Goal: Task Accomplishment & Management: Complete application form

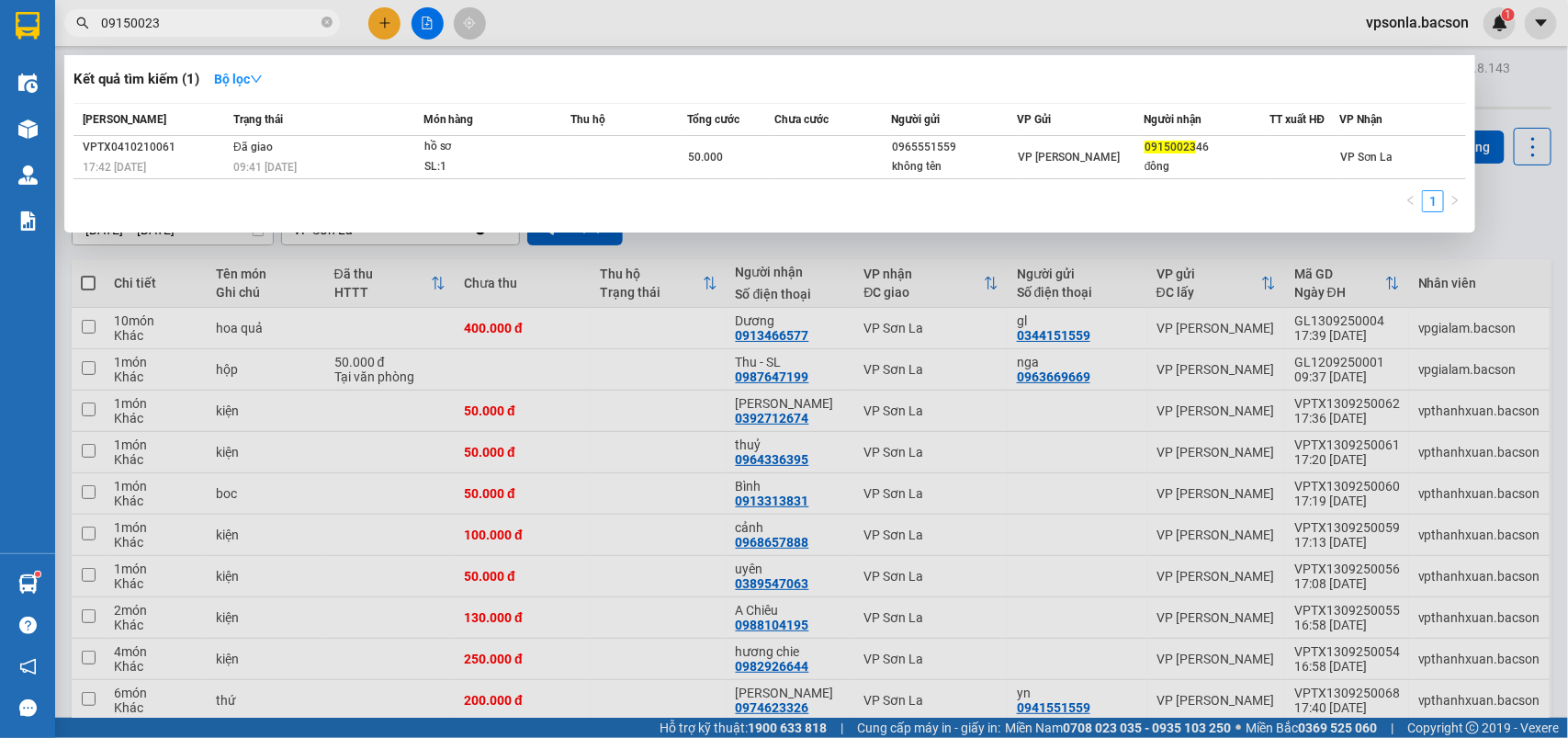
scroll to position [659, 0]
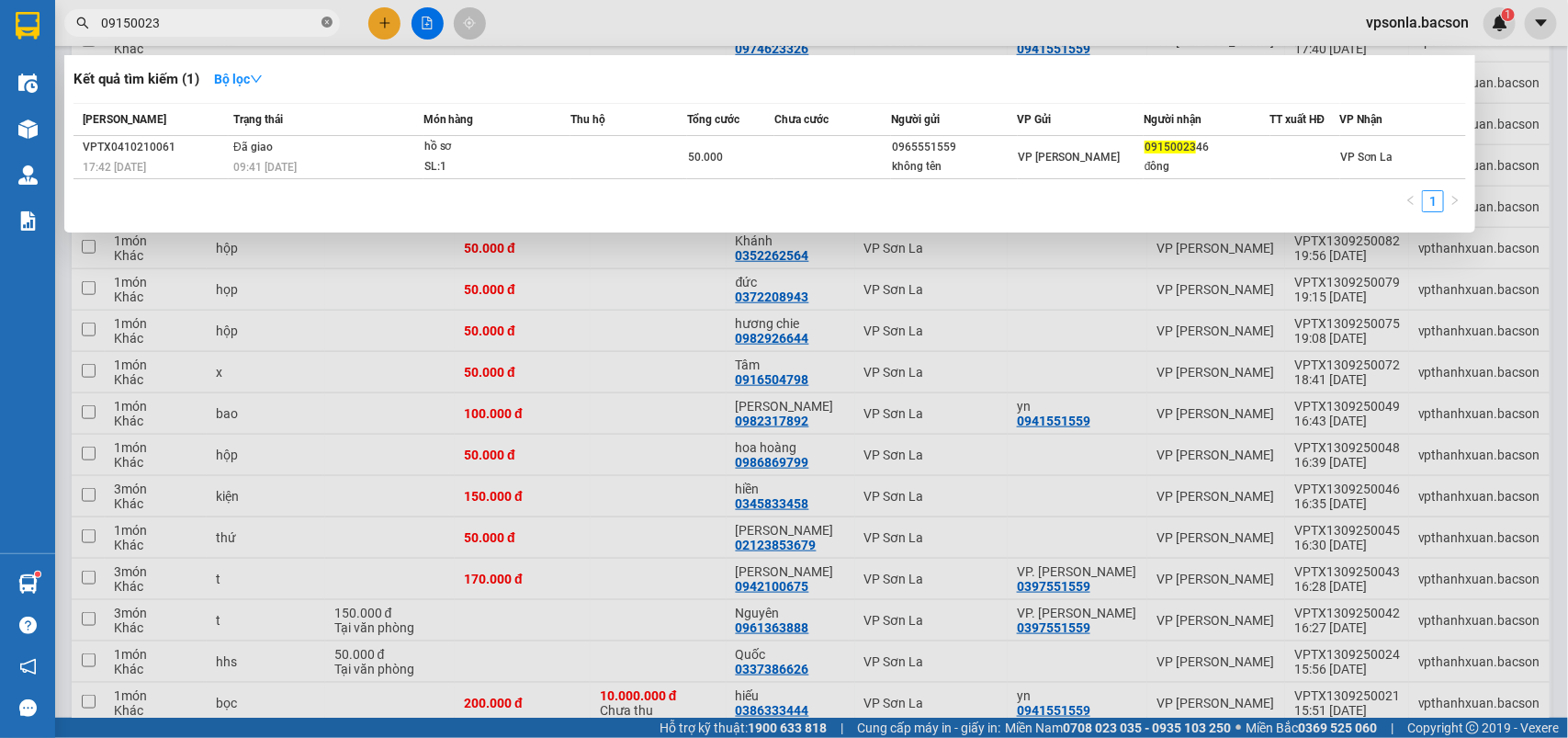
click at [328, 18] on icon "close-circle" at bounding box center [327, 22] width 11 height 11
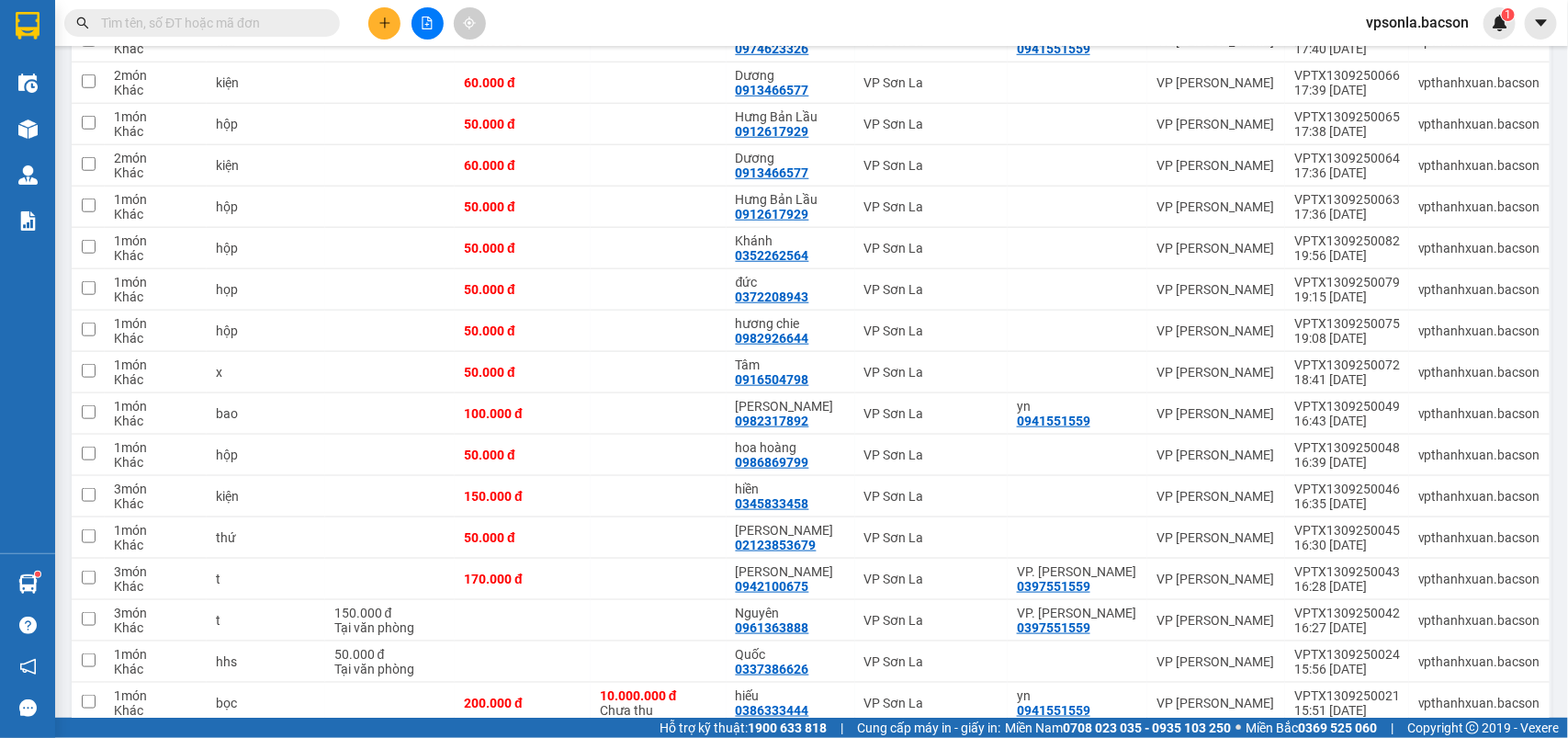
click at [283, 24] on input "text" at bounding box center [209, 22] width 216 height 20
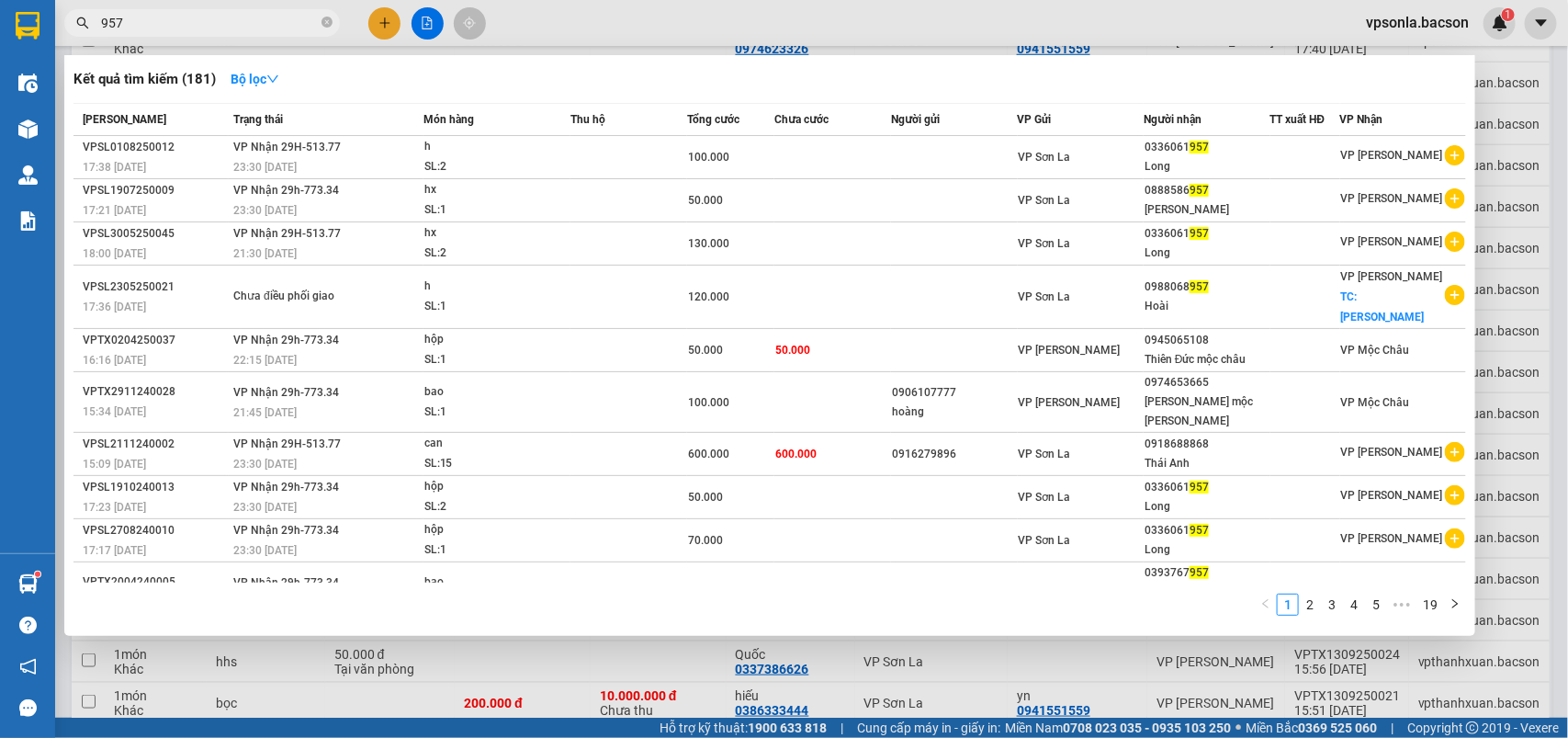
click at [283, 24] on input "957" at bounding box center [209, 22] width 216 height 20
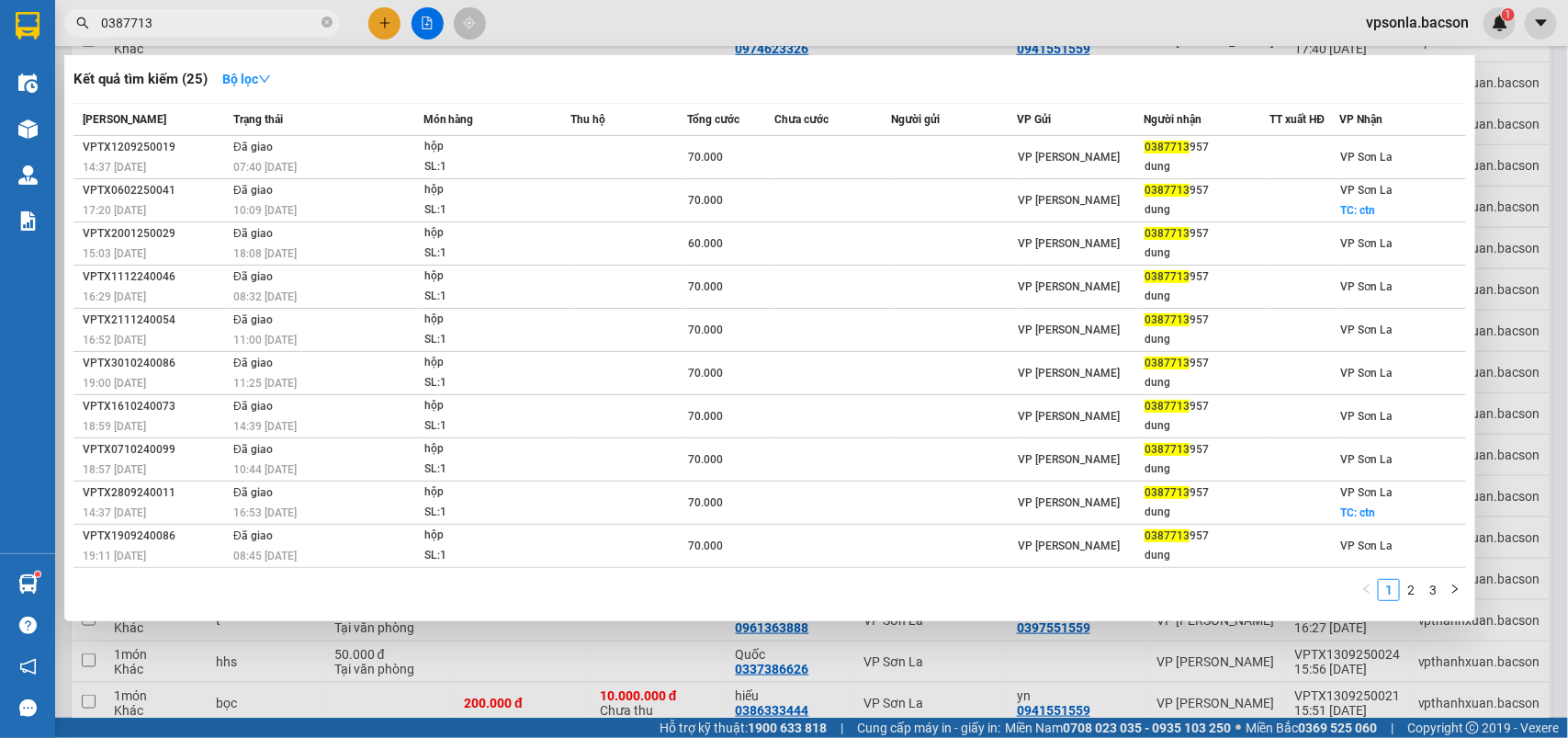
type input "0387713"
click at [1548, 240] on div at bounding box center [784, 369] width 1568 height 738
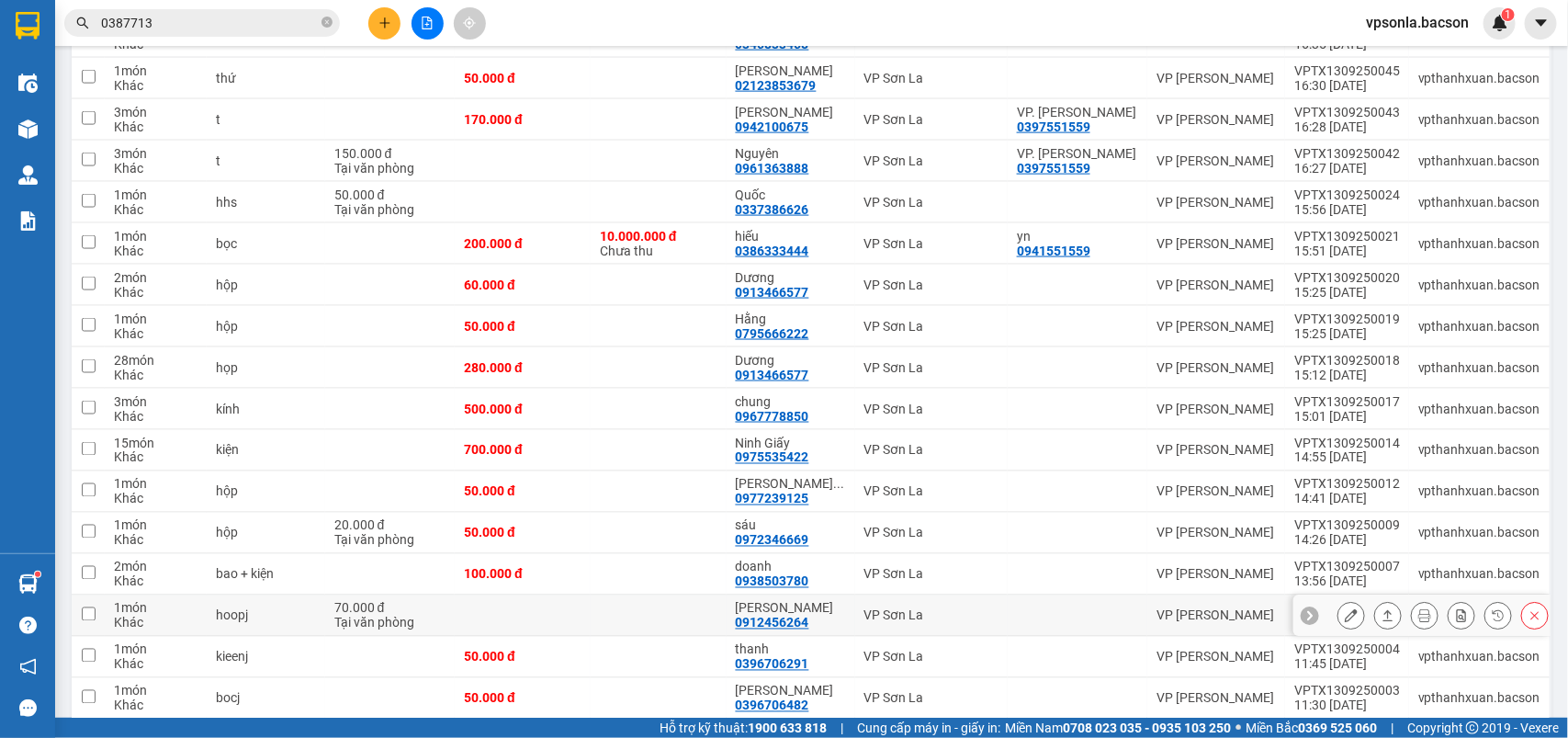
scroll to position [1463, 0]
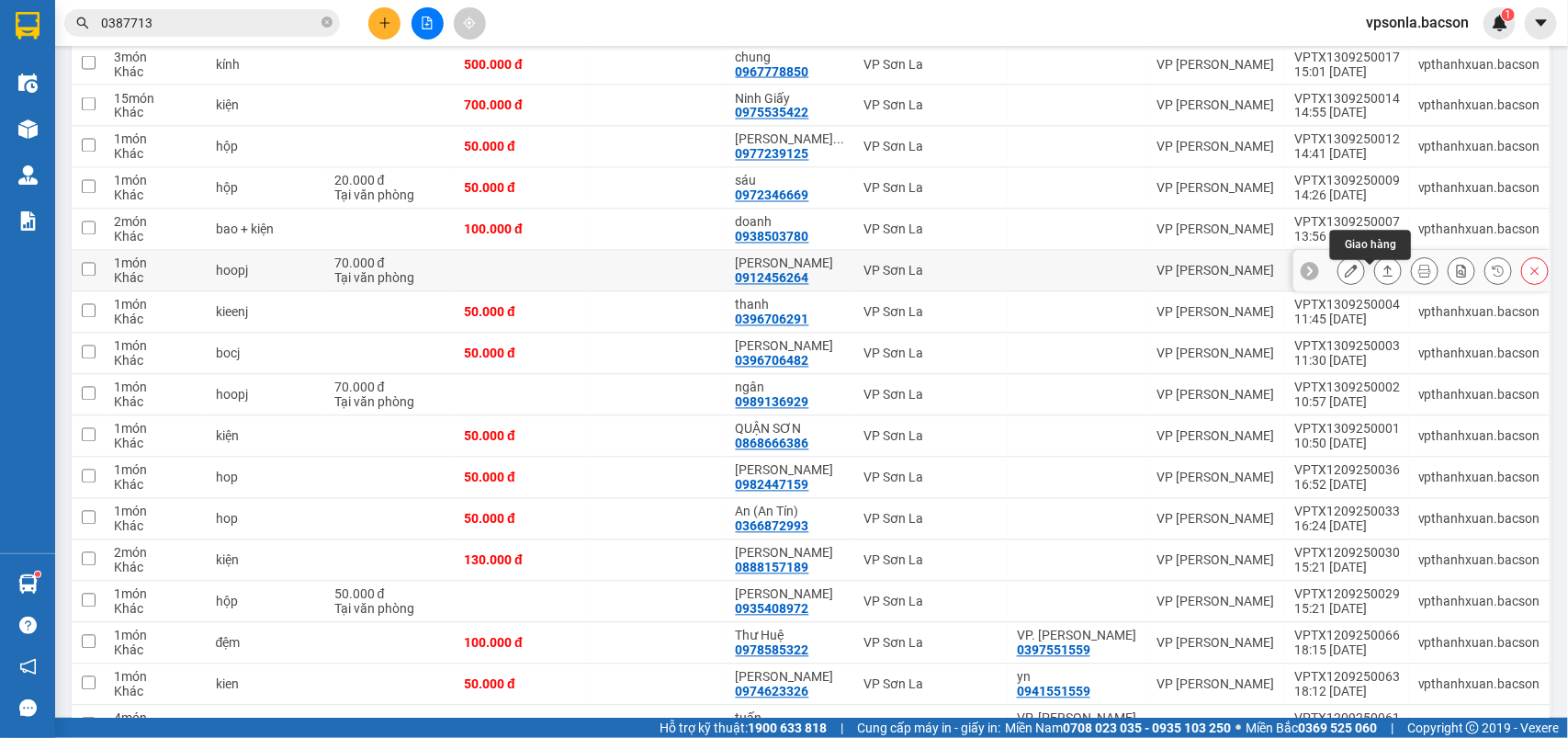
click at [1381, 277] on icon at bounding box center [1387, 271] width 12 height 12
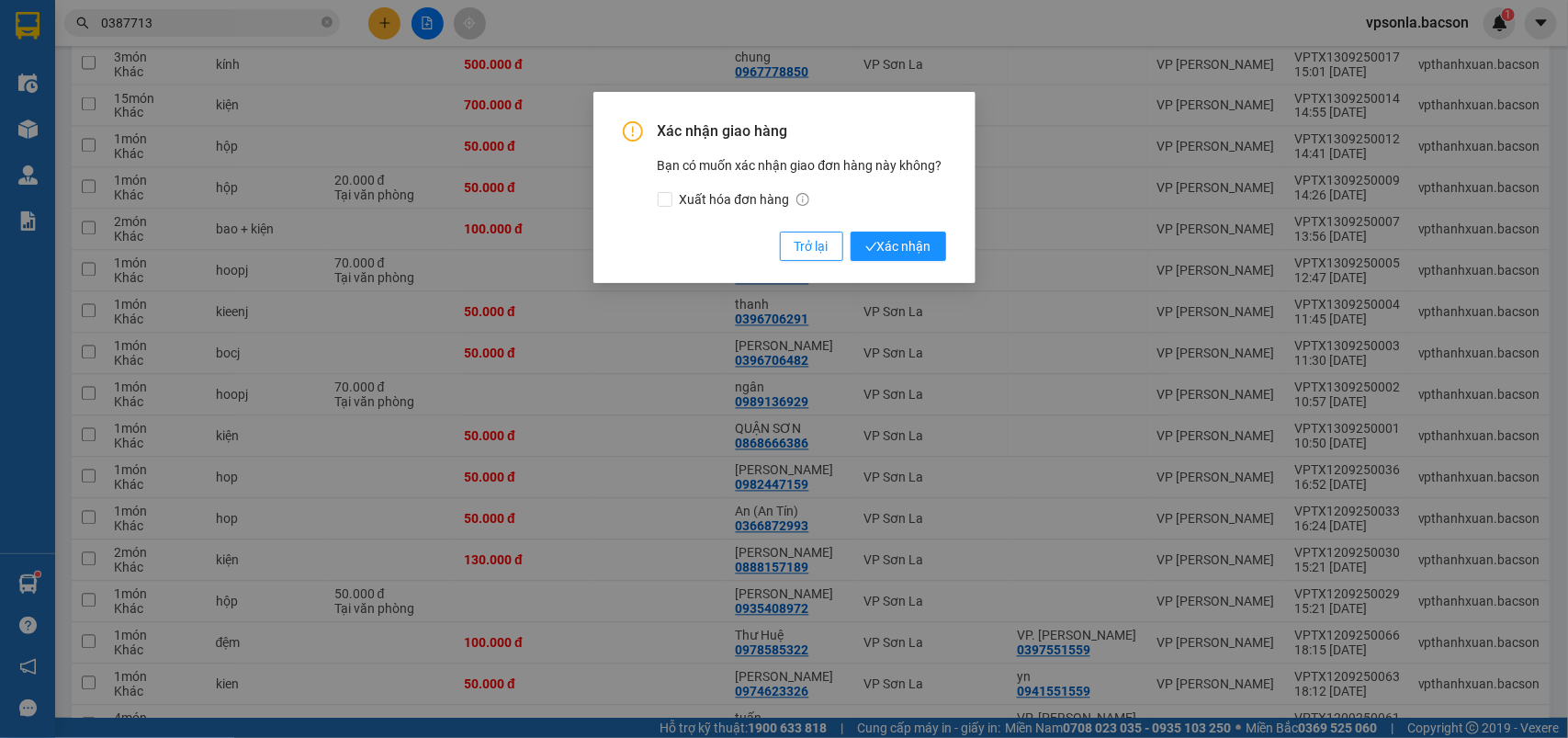
click at [850, 232] on button "Xác nhận" at bounding box center [898, 246] width 95 height 30
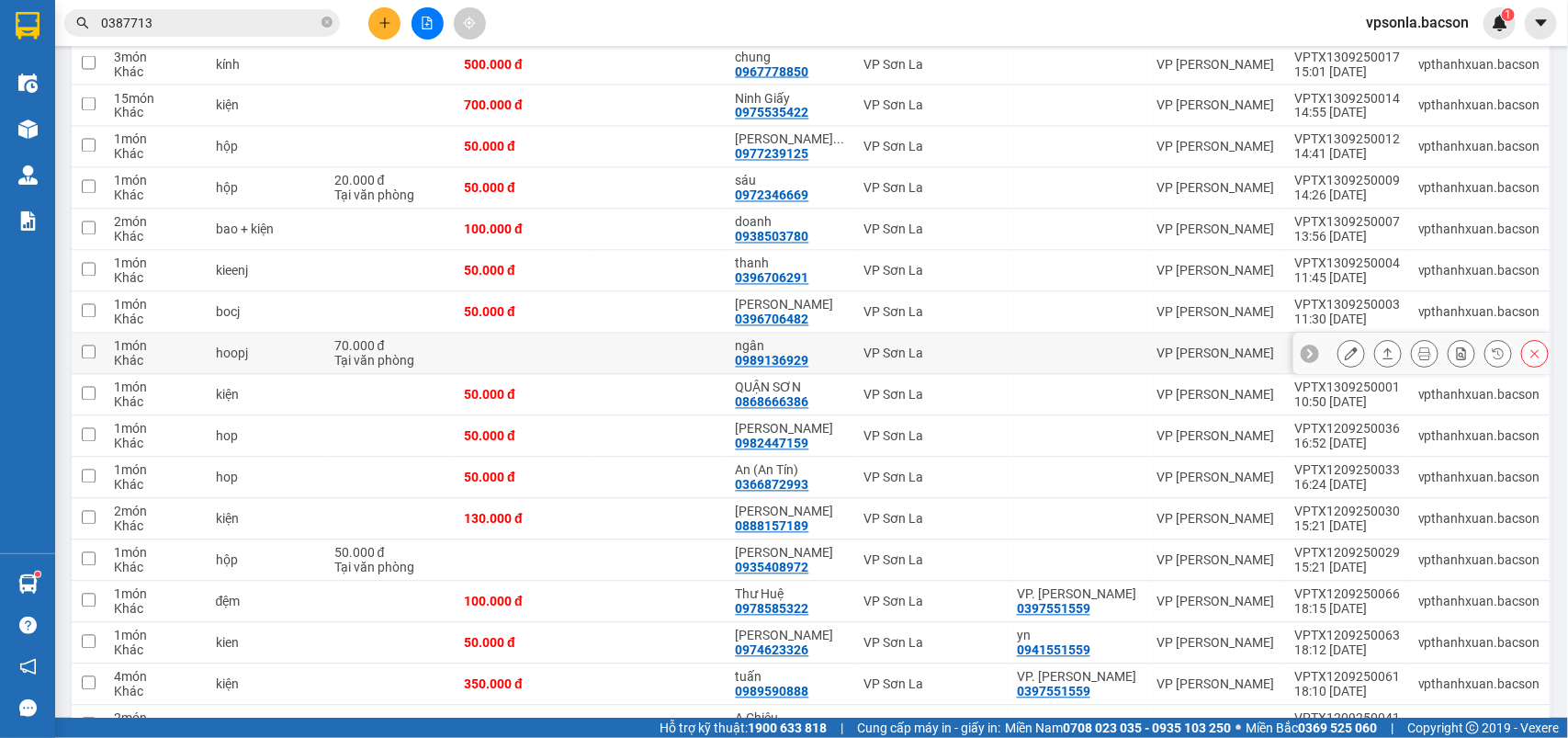
click at [1383, 359] on icon at bounding box center [1388, 354] width 10 height 11
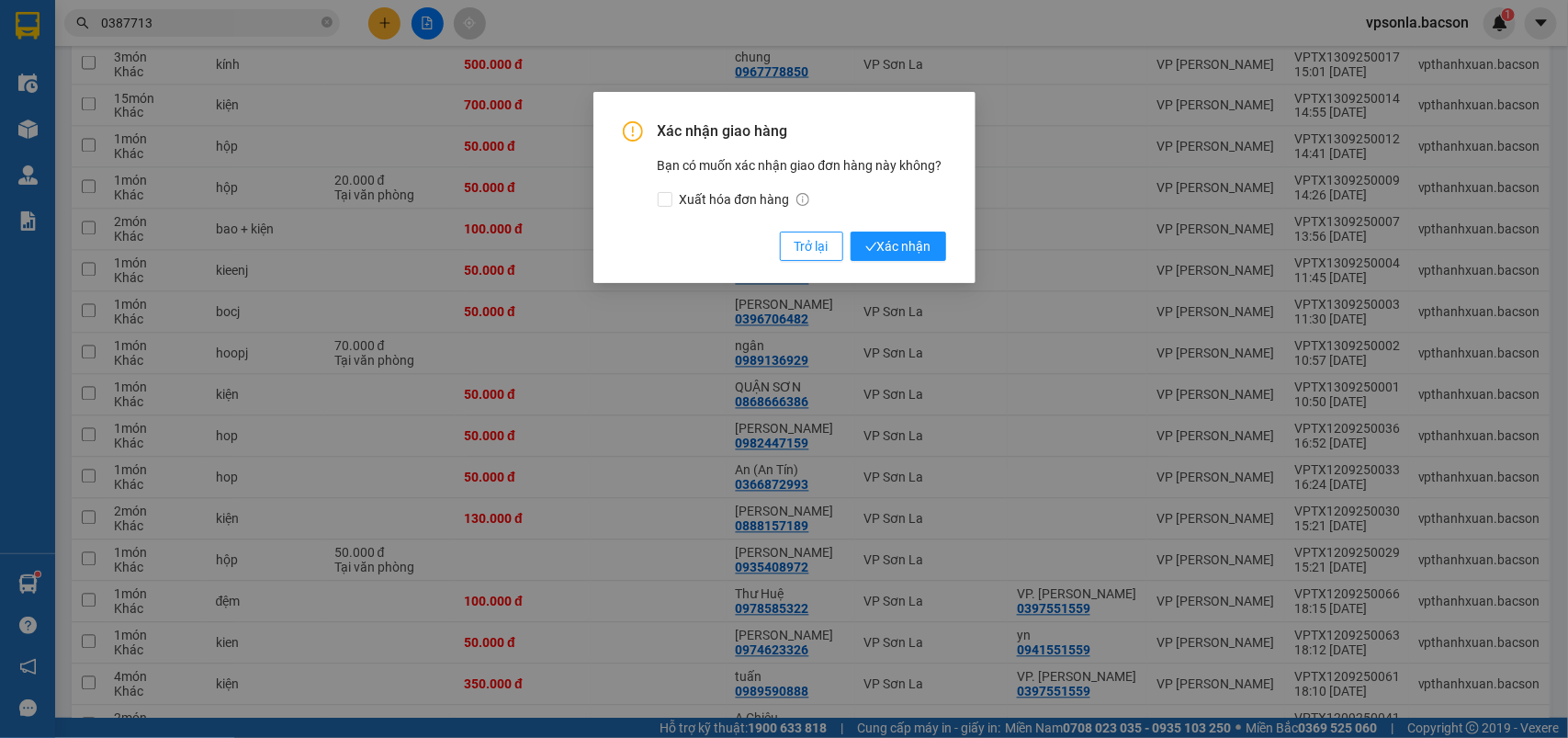
click at [850, 232] on button "Xác nhận" at bounding box center [898, 246] width 95 height 30
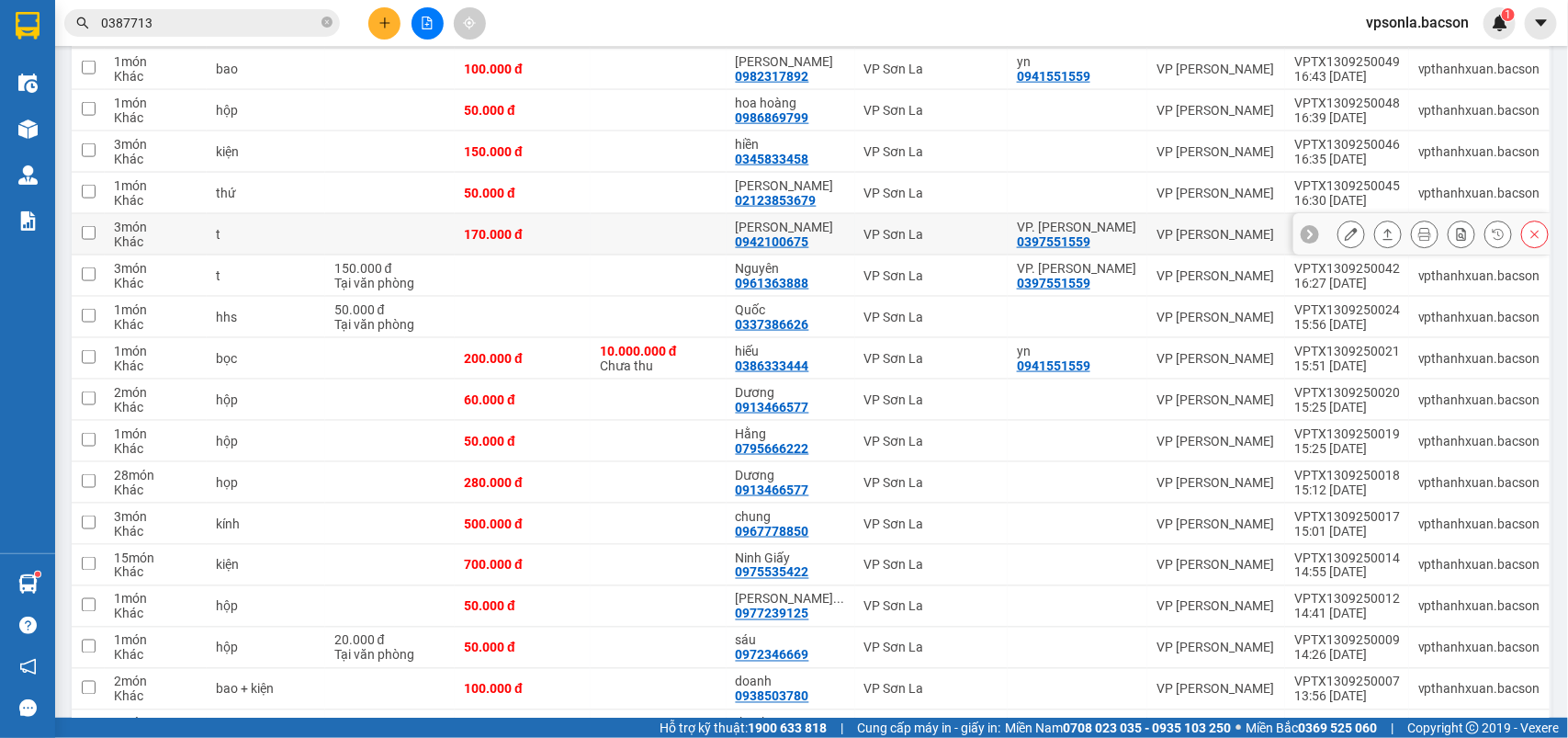
scroll to position [889, 0]
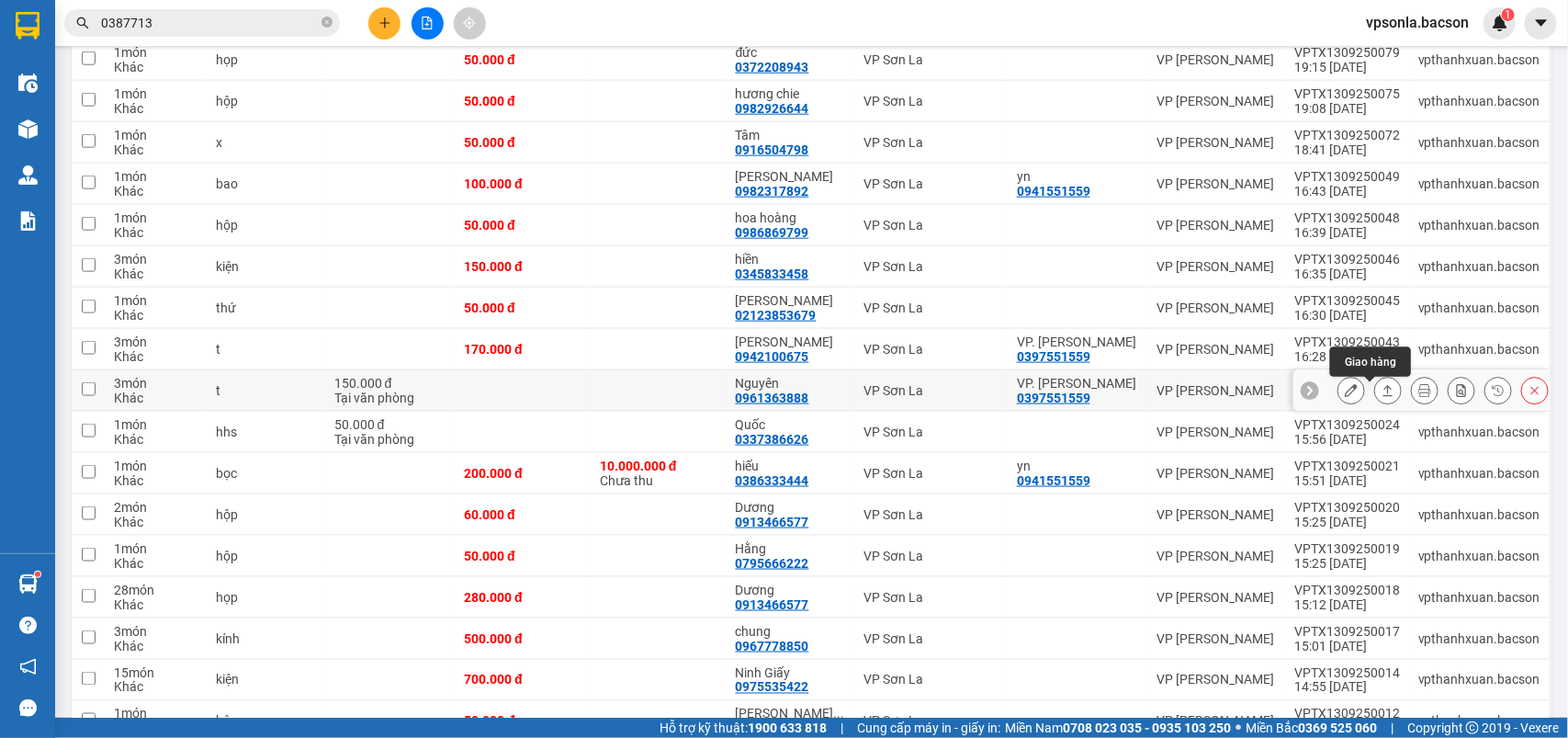
click at [1378, 388] on button at bounding box center [1387, 391] width 26 height 32
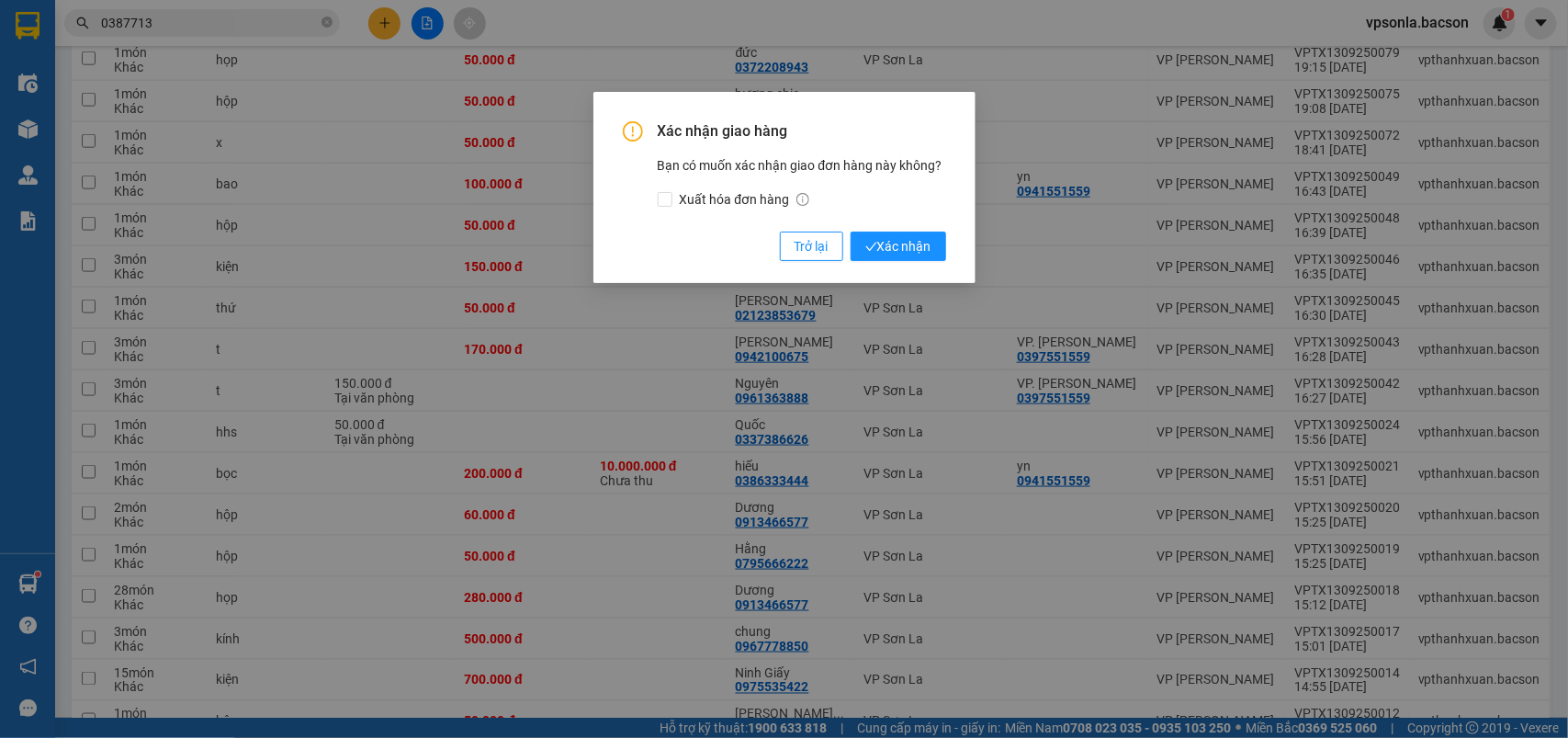
click at [850, 232] on button "Xác nhận" at bounding box center [898, 246] width 95 height 30
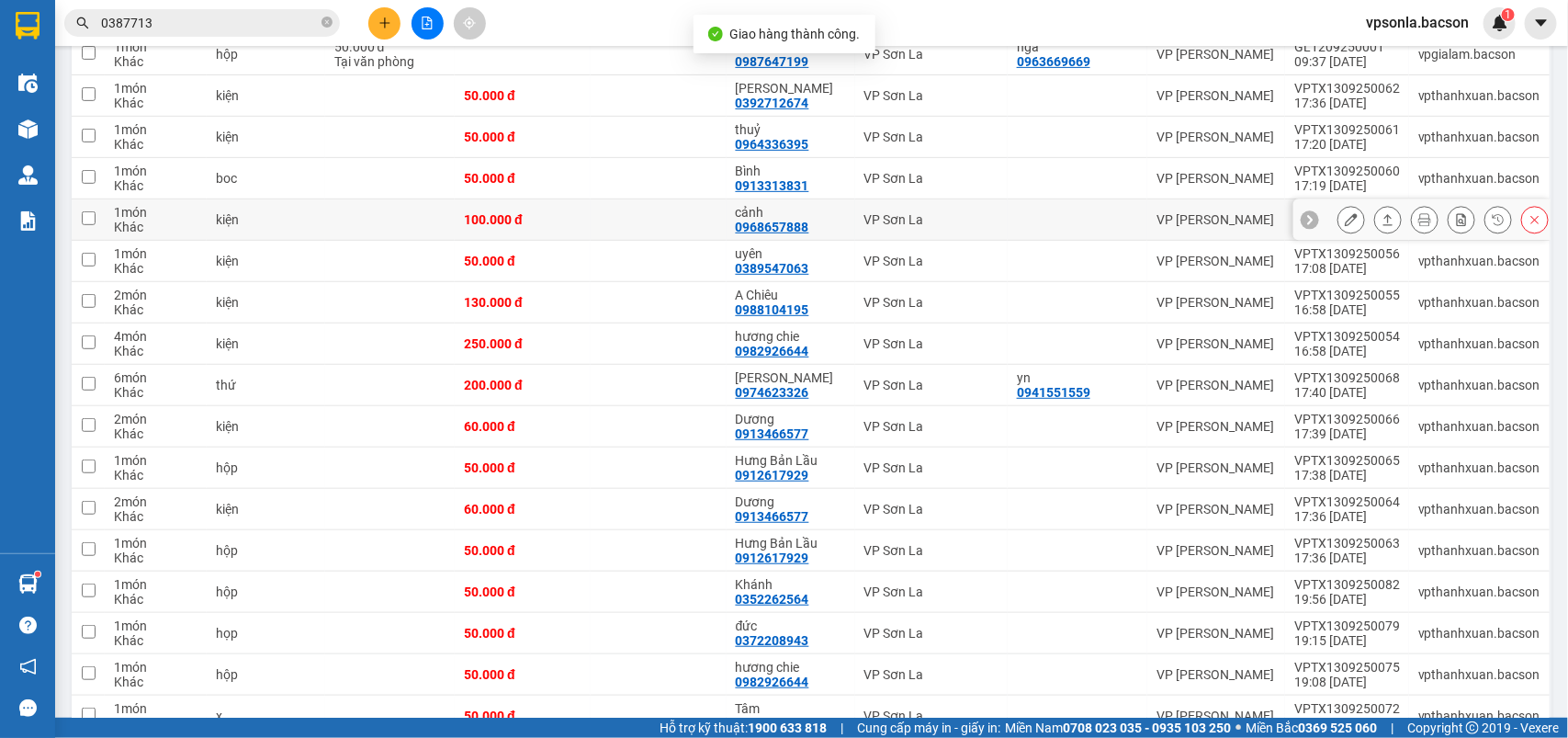
scroll to position [200, 0]
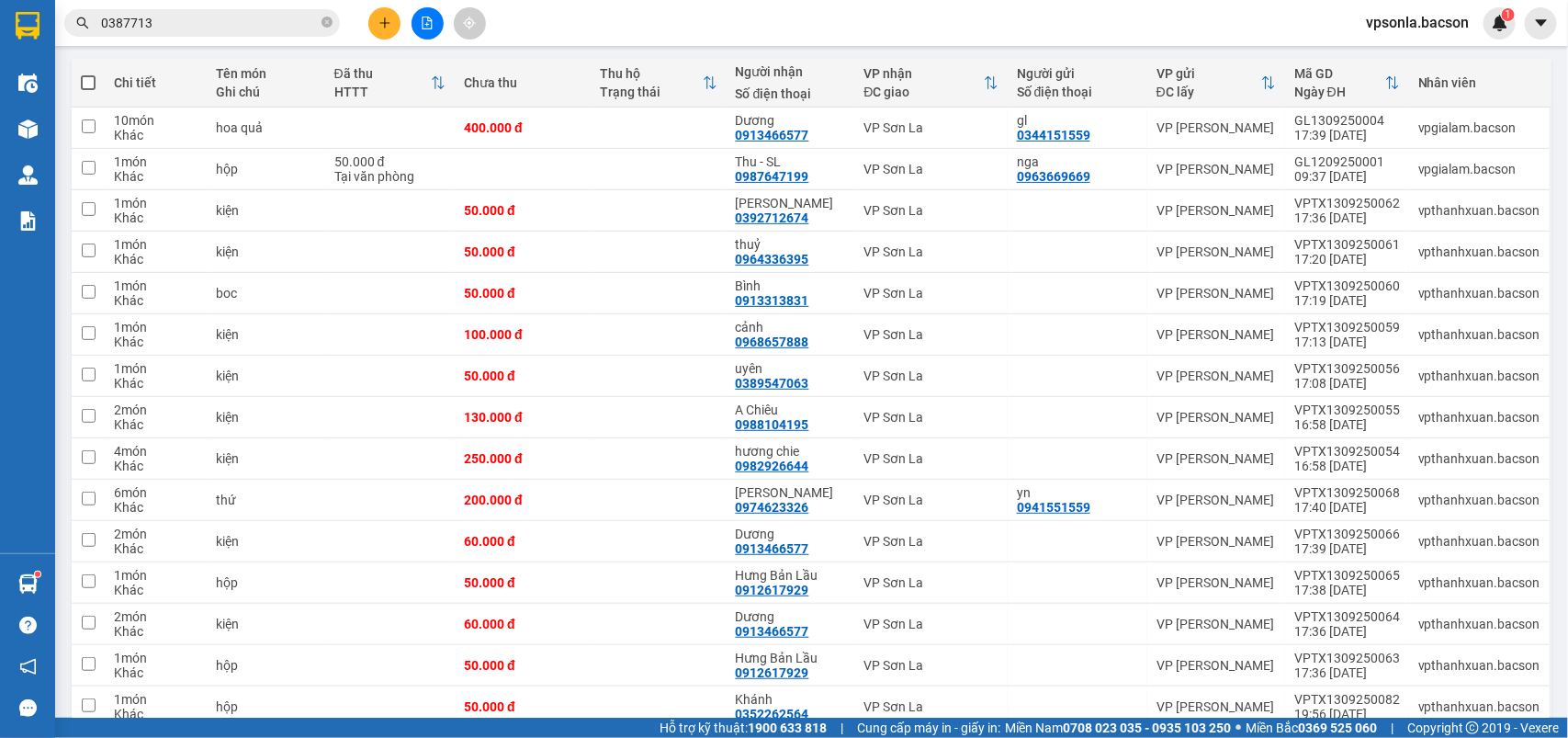
click at [243, 20] on input "0387713" at bounding box center [209, 22] width 216 height 20
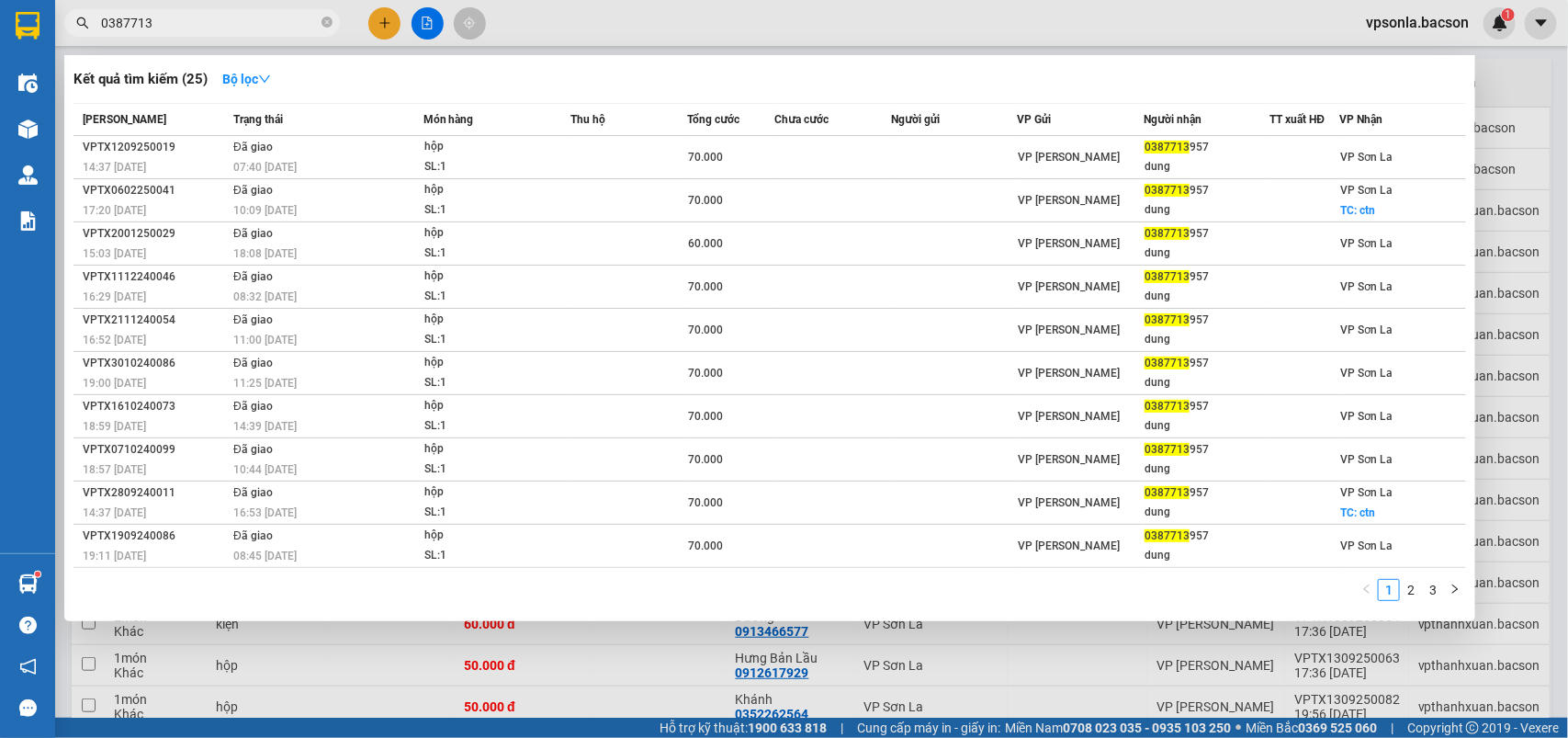
click at [243, 20] on input "0387713" at bounding box center [209, 22] width 216 height 20
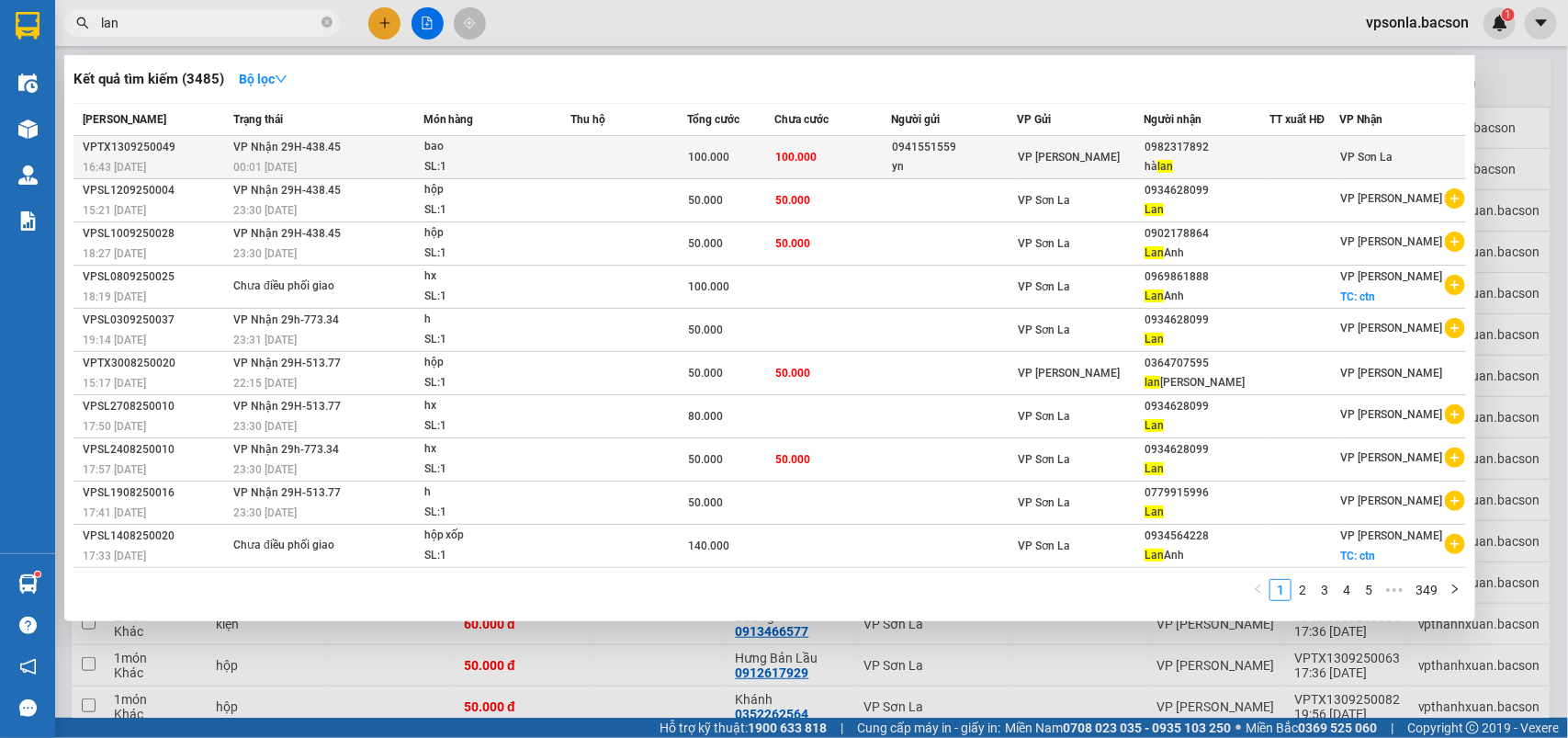
type input "lan"
click at [1074, 159] on span "VP [PERSON_NAME]" at bounding box center [1069, 156] width 102 height 12
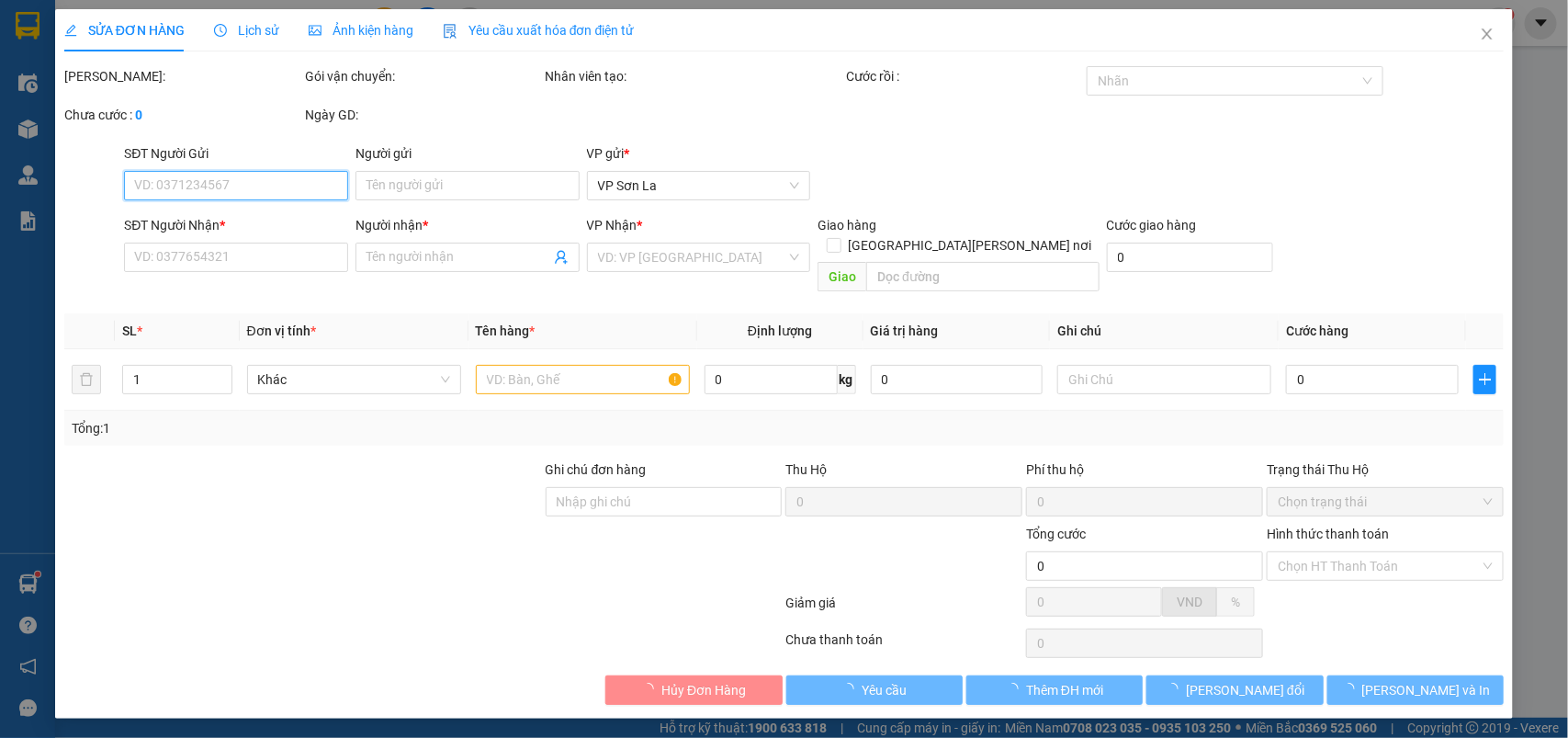
type input "0941551559"
type input "yn"
type input "0982317892"
type input "[PERSON_NAME]"
type input "100.000"
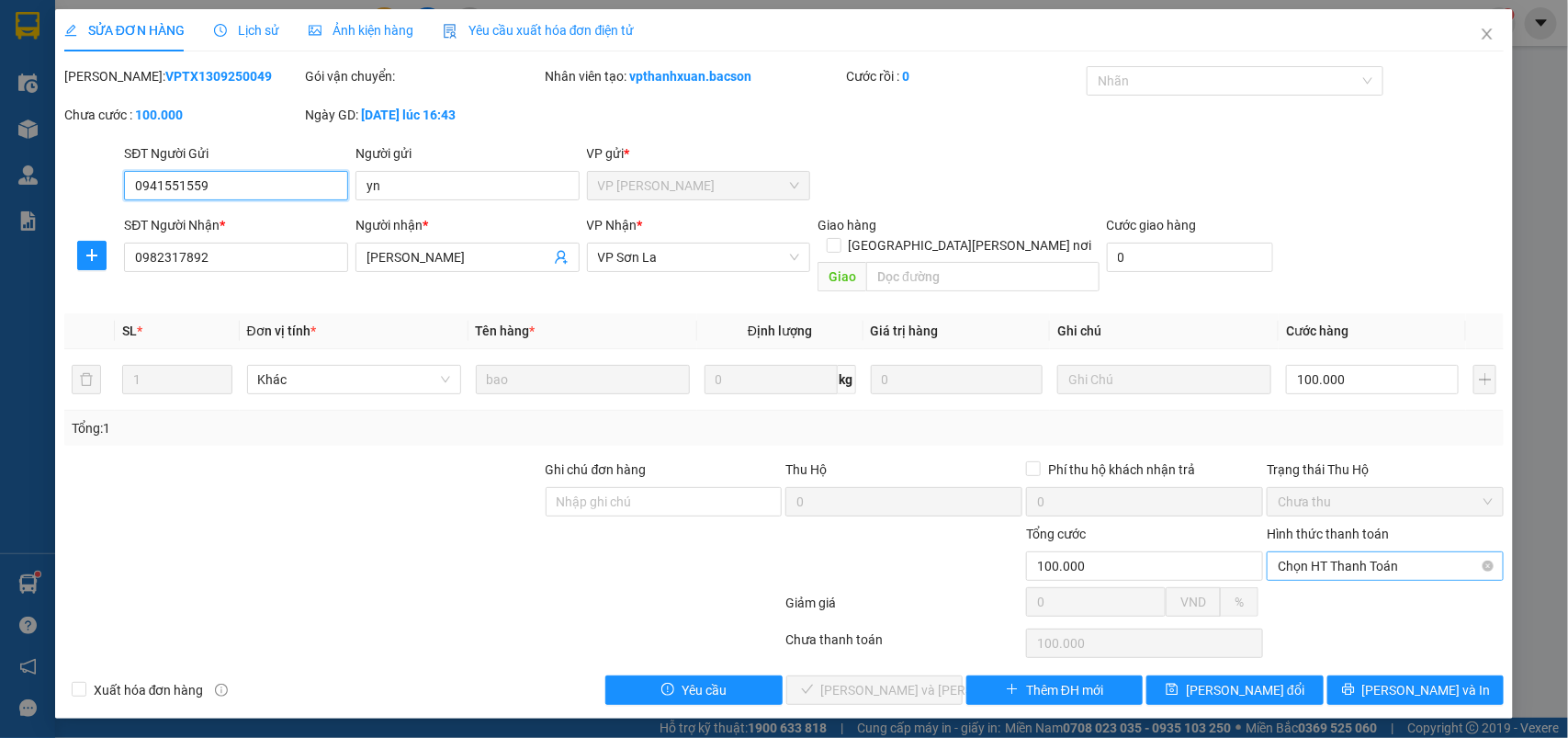
click at [1353, 552] on span "Chọn HT Thanh Toán" at bounding box center [1384, 565] width 214 height 28
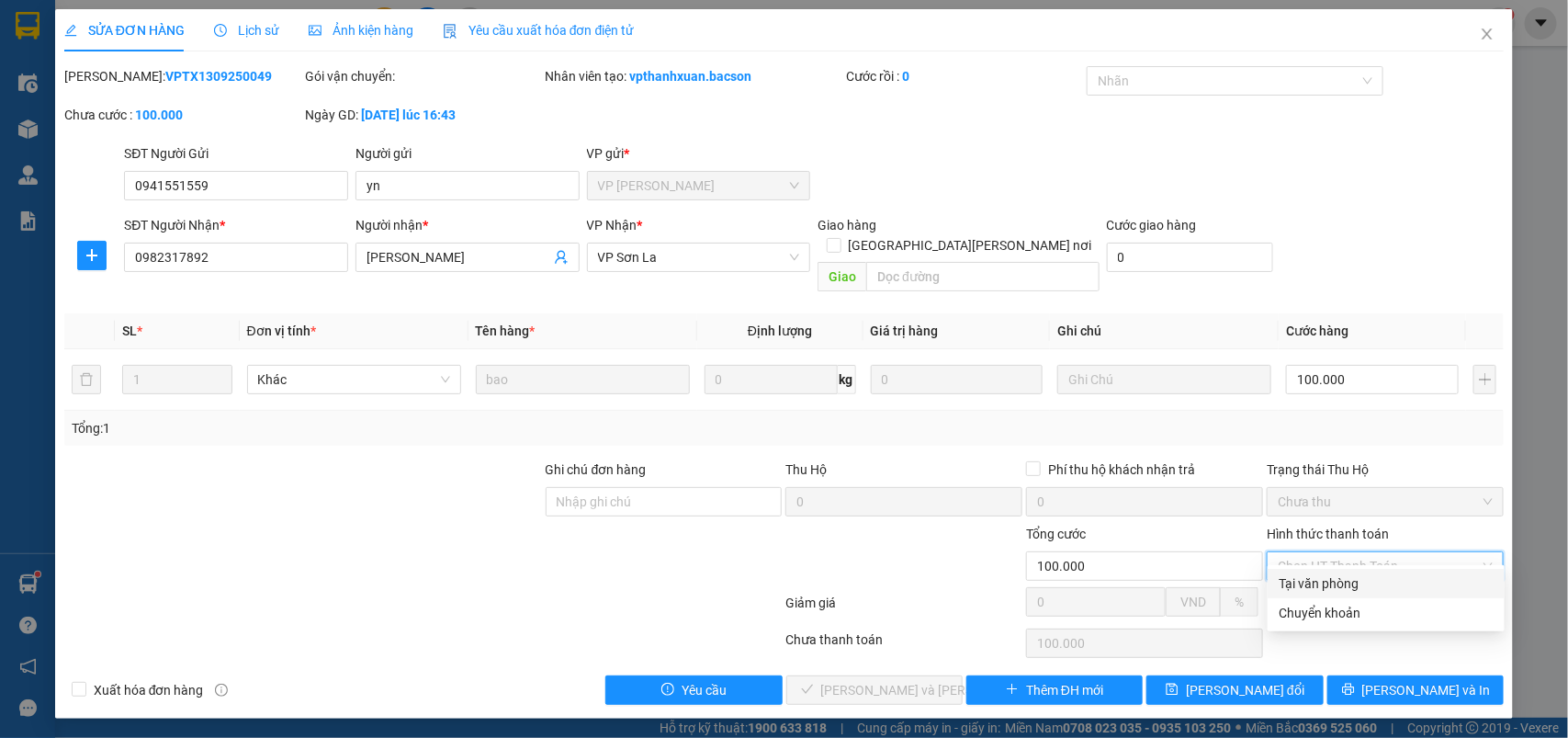
click at [1349, 584] on div "Tại văn phòng" at bounding box center [1385, 583] width 214 height 20
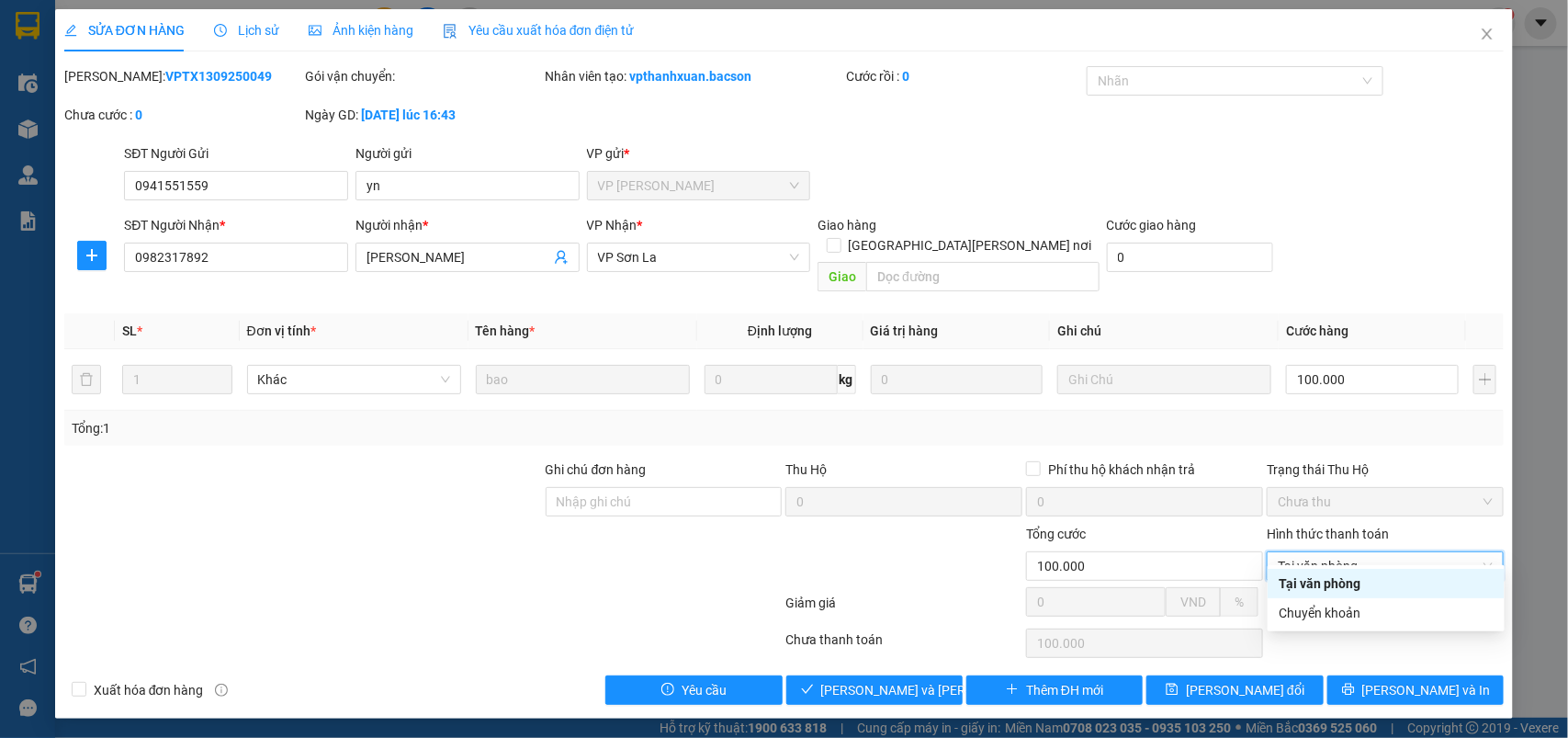
type input "0"
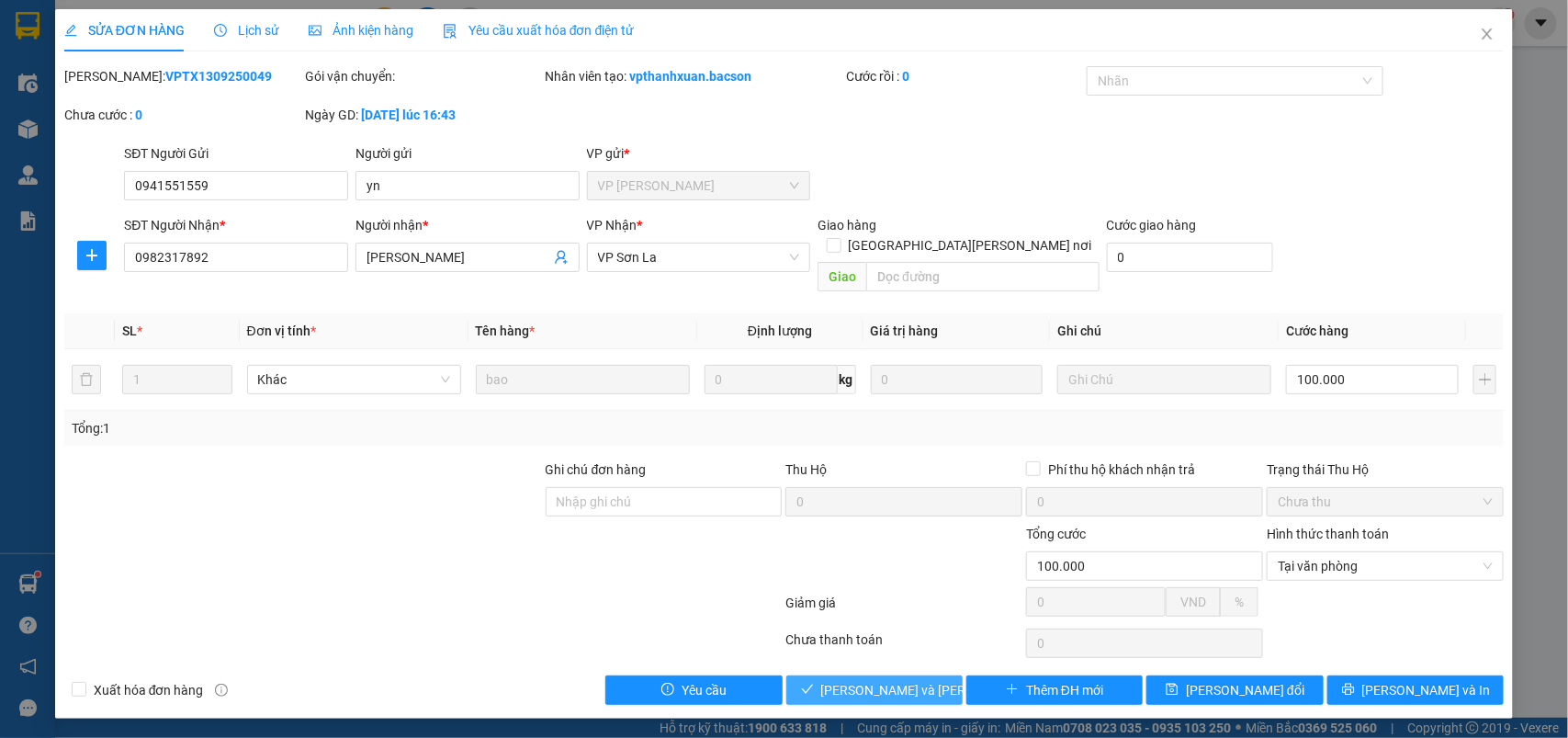
click at [921, 680] on span "[PERSON_NAME] và [PERSON_NAME] hàng" at bounding box center [945, 689] width 248 height 20
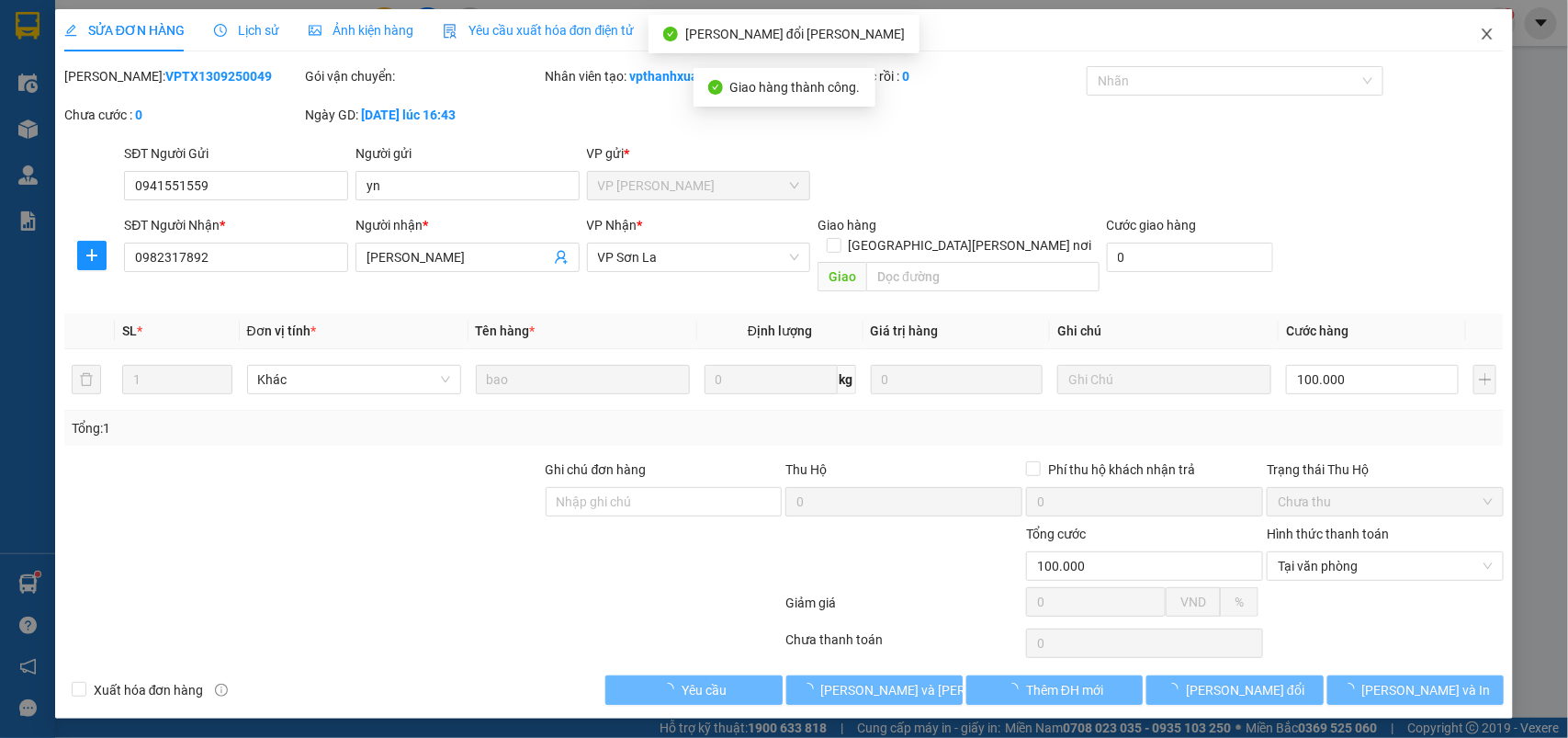
click at [1490, 38] on icon "close" at bounding box center [1487, 34] width 10 height 11
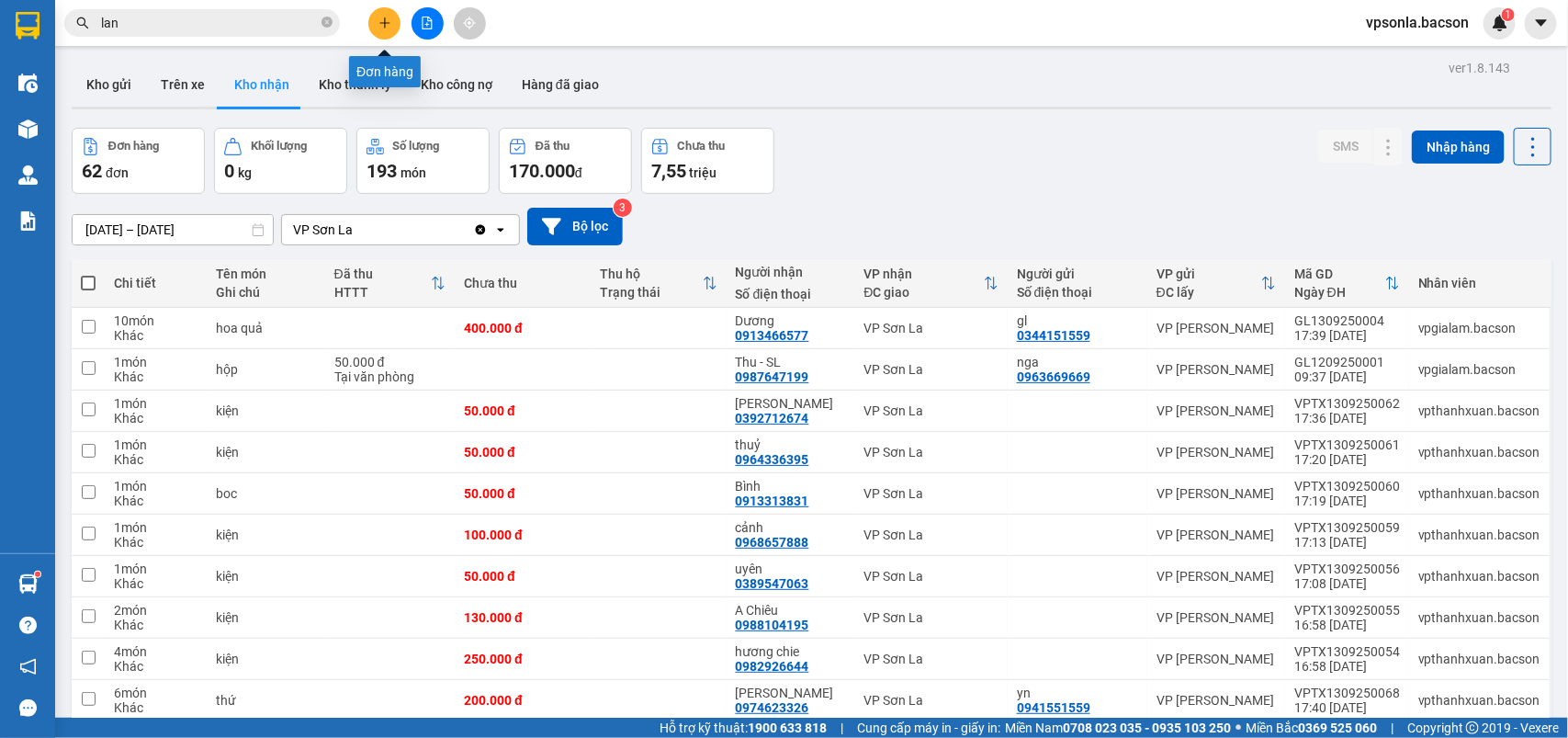
click at [389, 25] on icon "plus" at bounding box center [384, 22] width 12 height 12
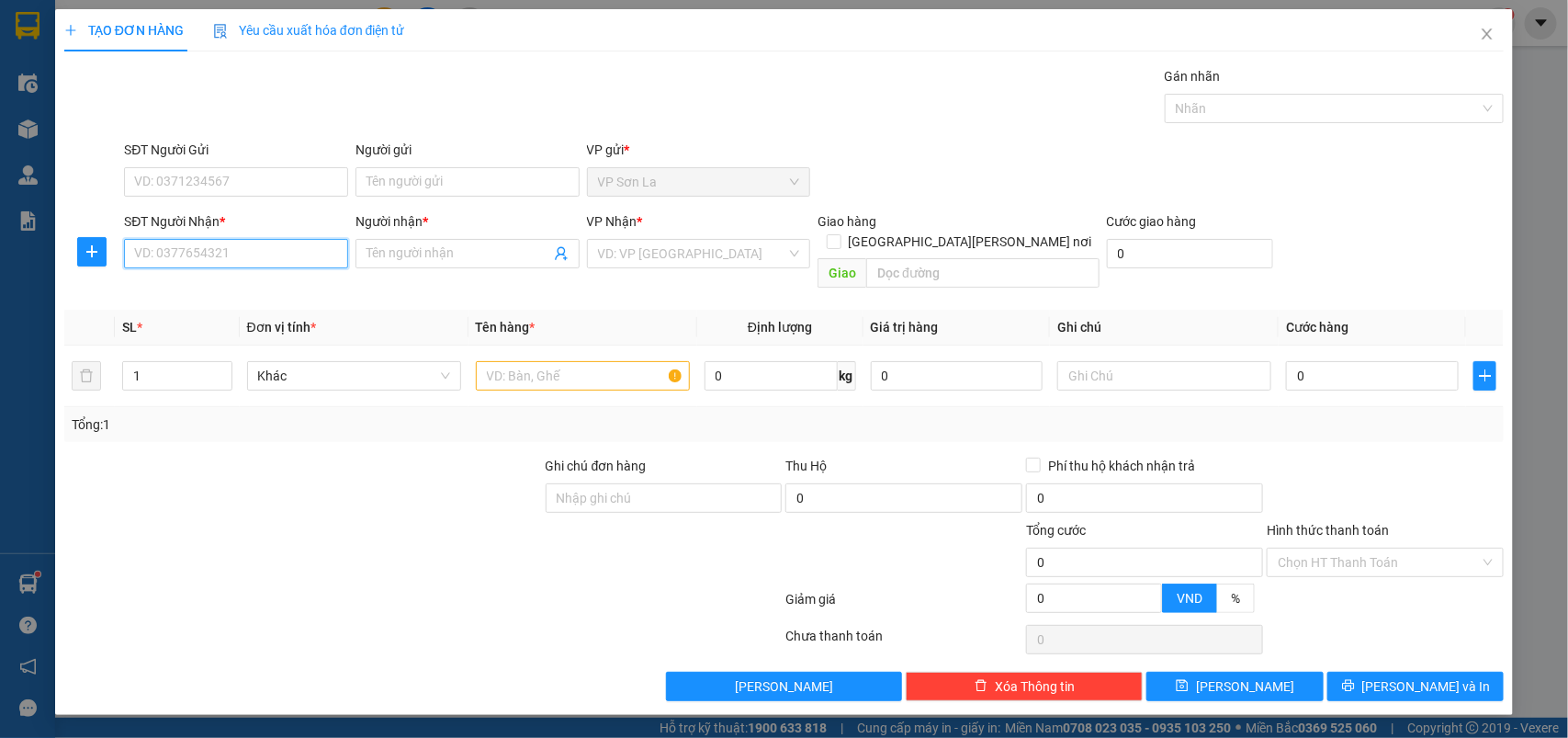
click at [181, 257] on input "SĐT Người Nhận *" at bounding box center [235, 254] width 224 height 30
type input "0386011393"
click at [388, 245] on input "Người nhận *" at bounding box center [458, 253] width 184 height 20
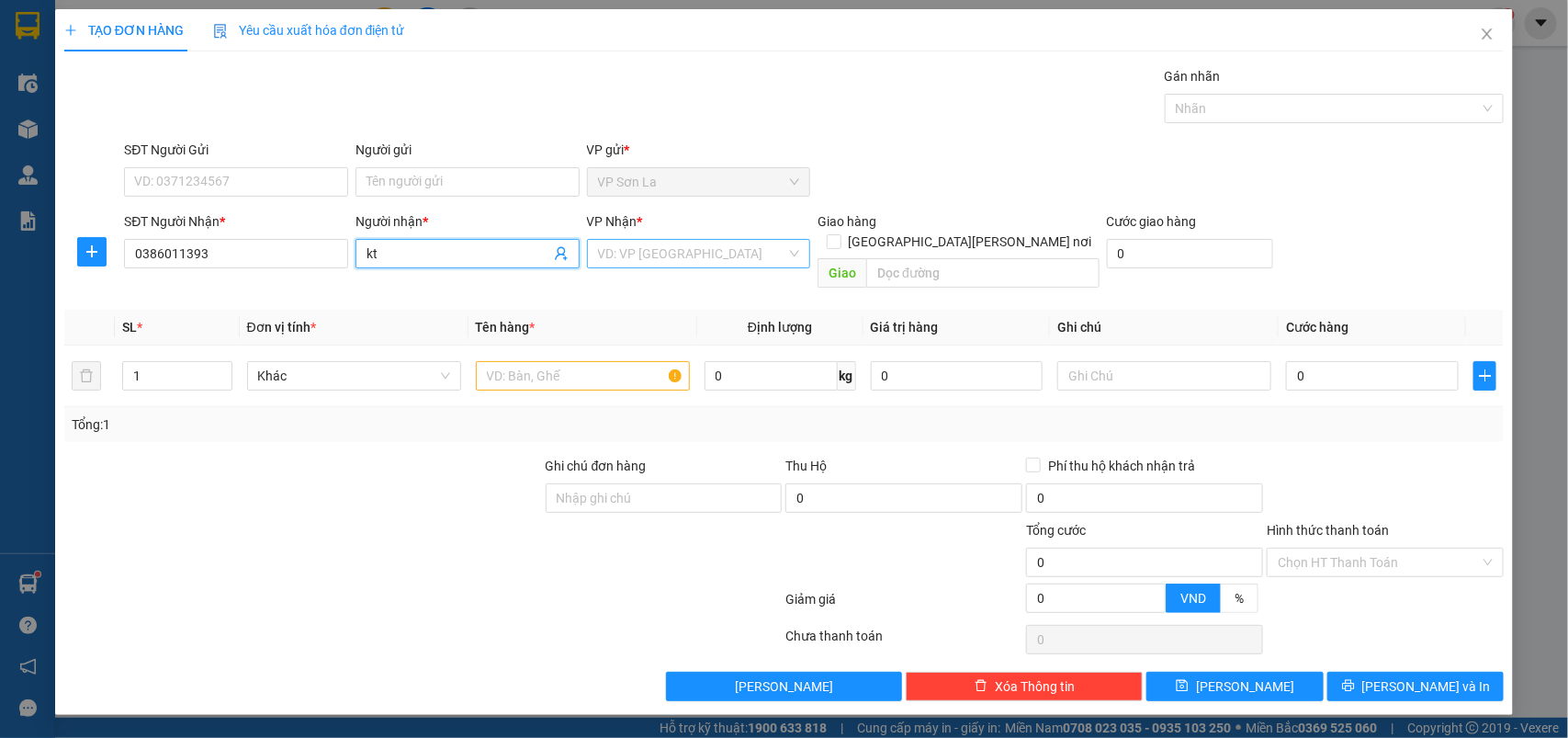
type input "kt"
click at [671, 262] on input "search" at bounding box center [692, 253] width 189 height 28
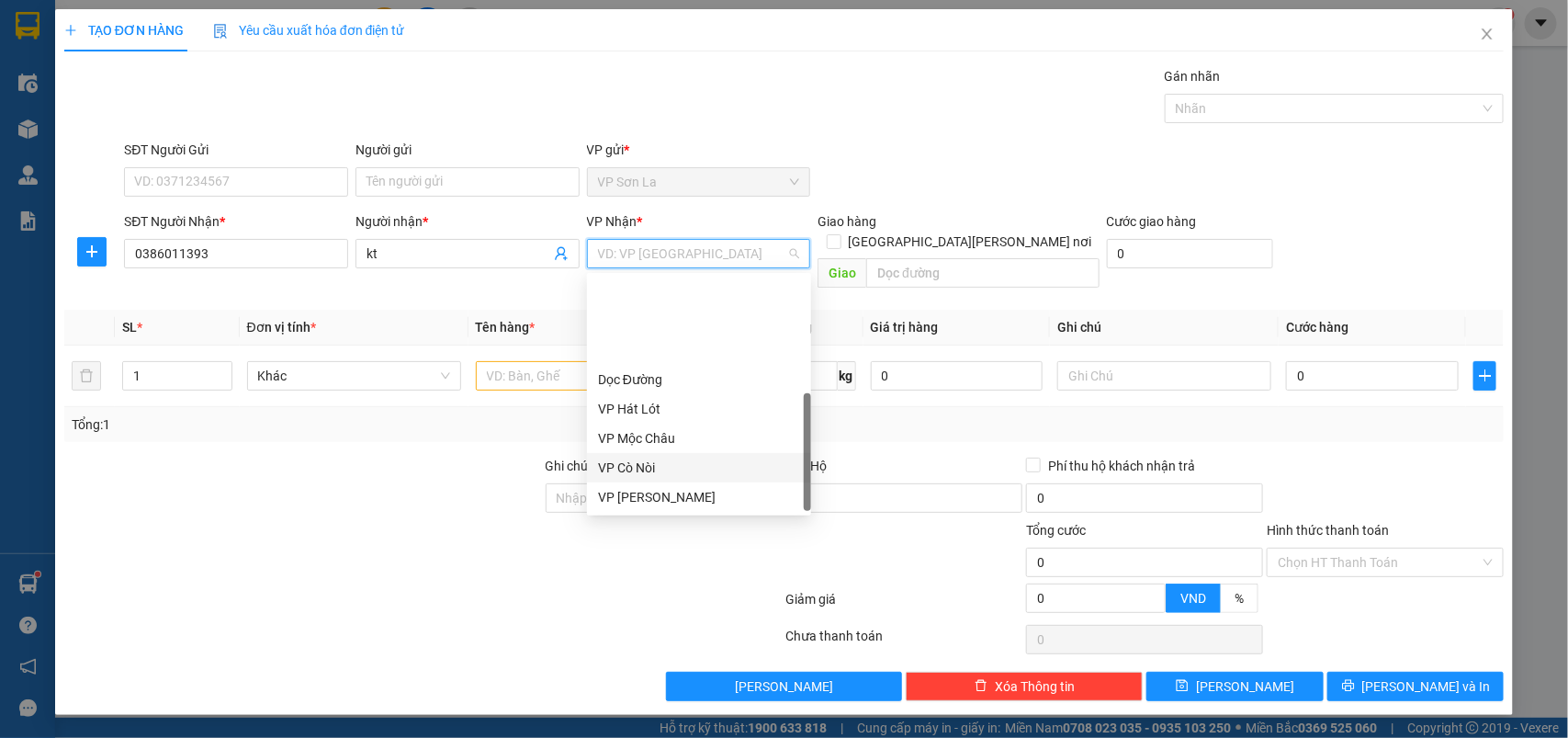
scroll to position [116, 0]
click at [655, 429] on div "VP [PERSON_NAME]" at bounding box center [699, 439] width 202 height 20
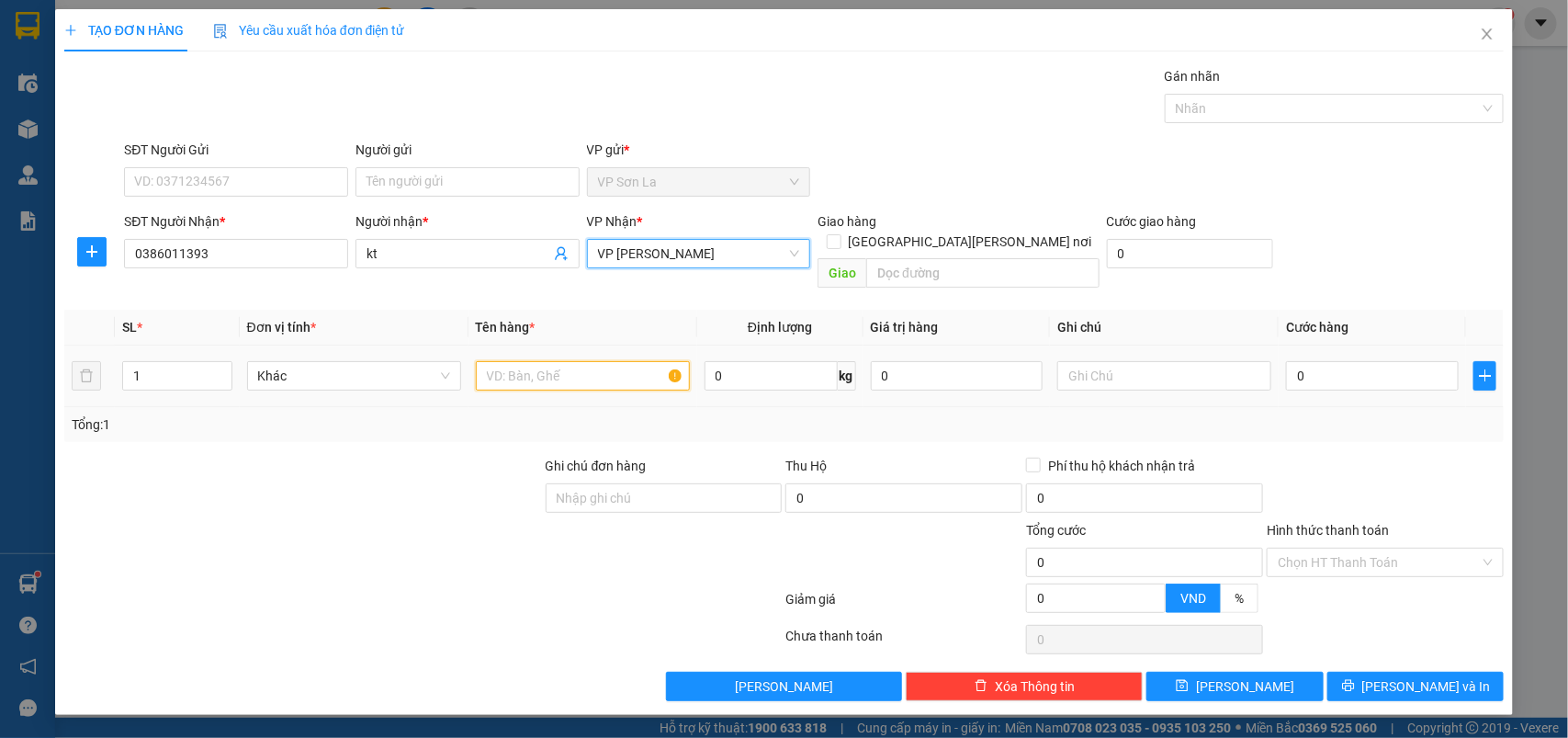
click at [544, 366] on input "text" at bounding box center [582, 376] width 214 height 30
type input "ho"
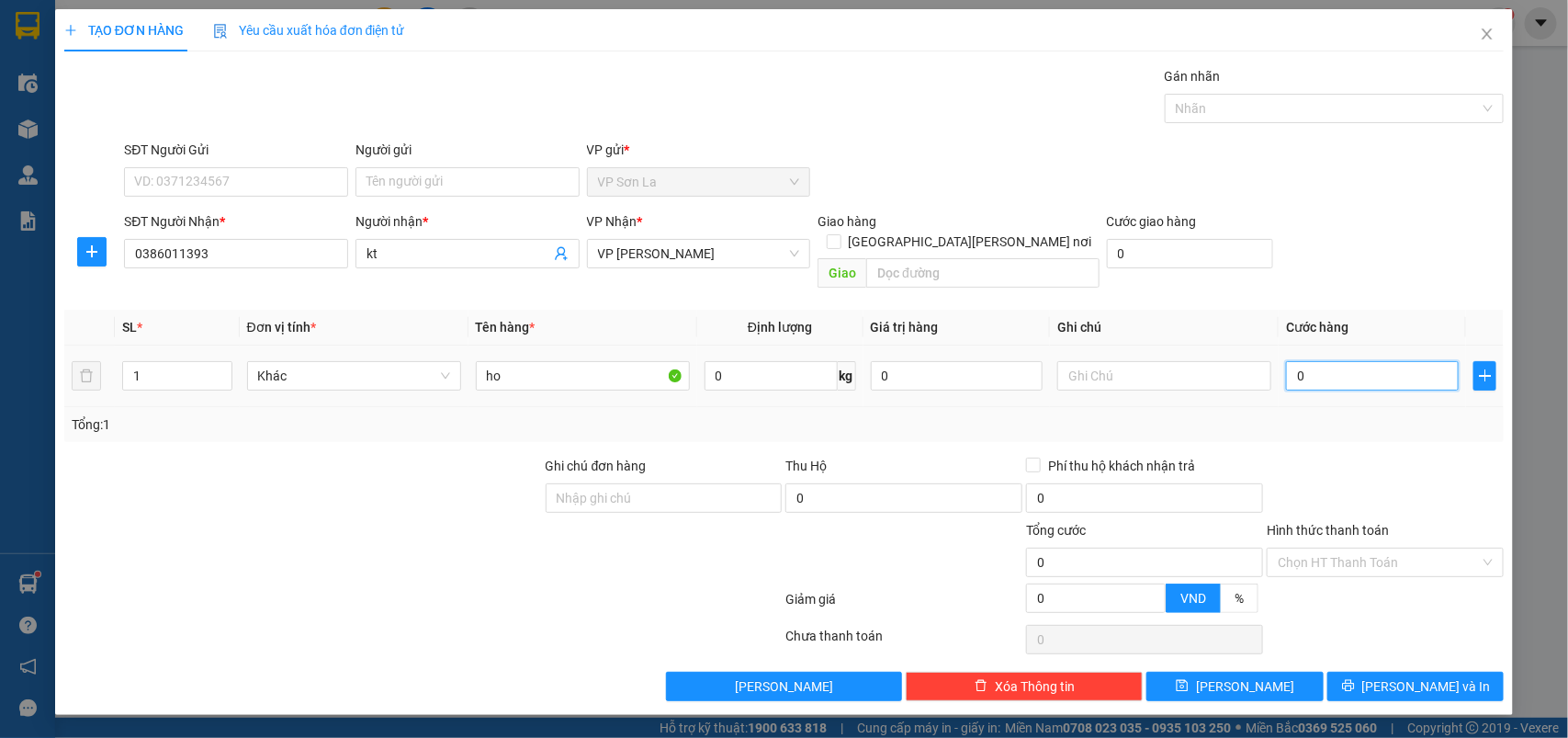
click at [1355, 361] on input "0" at bounding box center [1372, 376] width 173 height 30
type input "5"
type input "50"
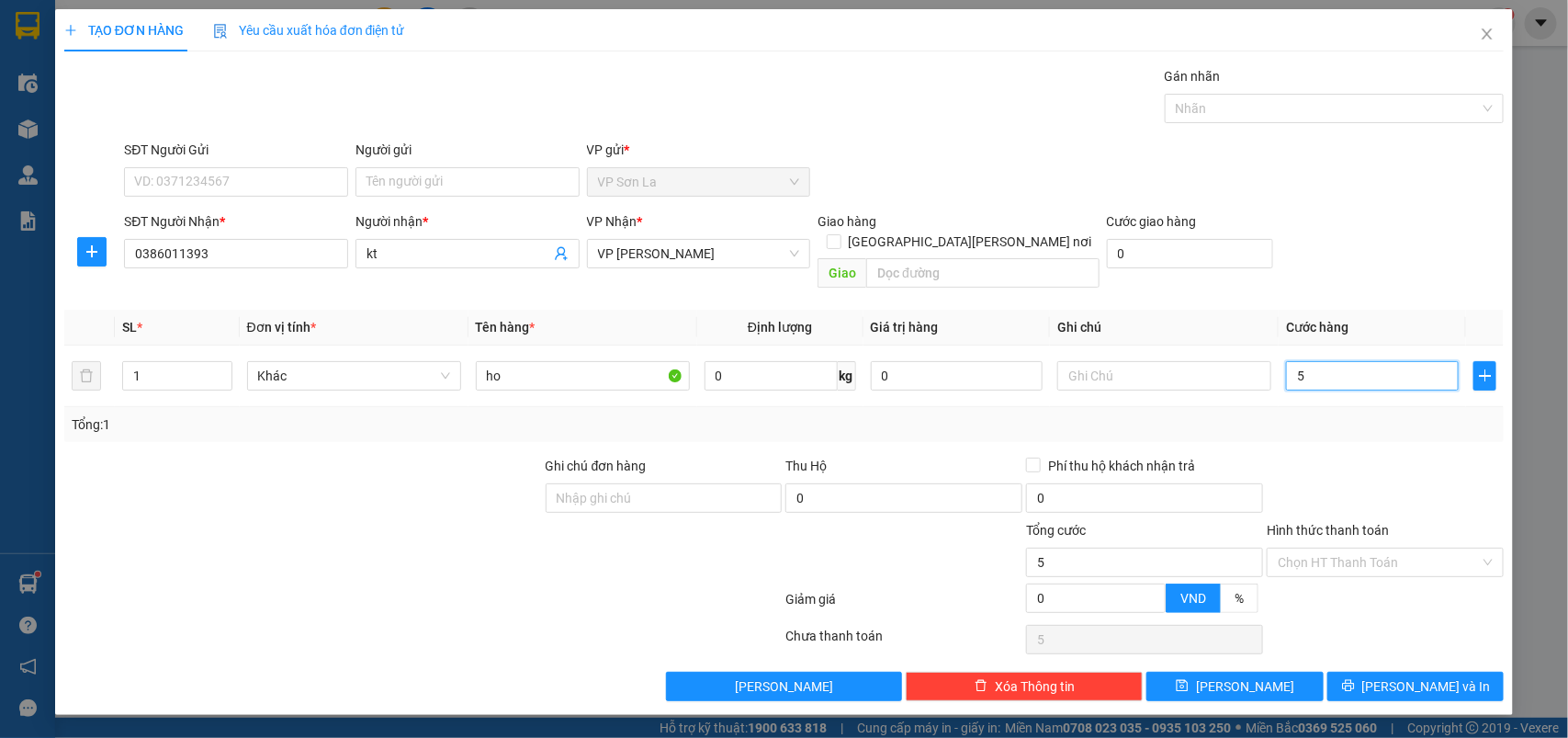
type input "50"
type input "50.000"
drag, startPoint x: 1353, startPoint y: 526, endPoint x: 1353, endPoint y: 551, distance: 25.0
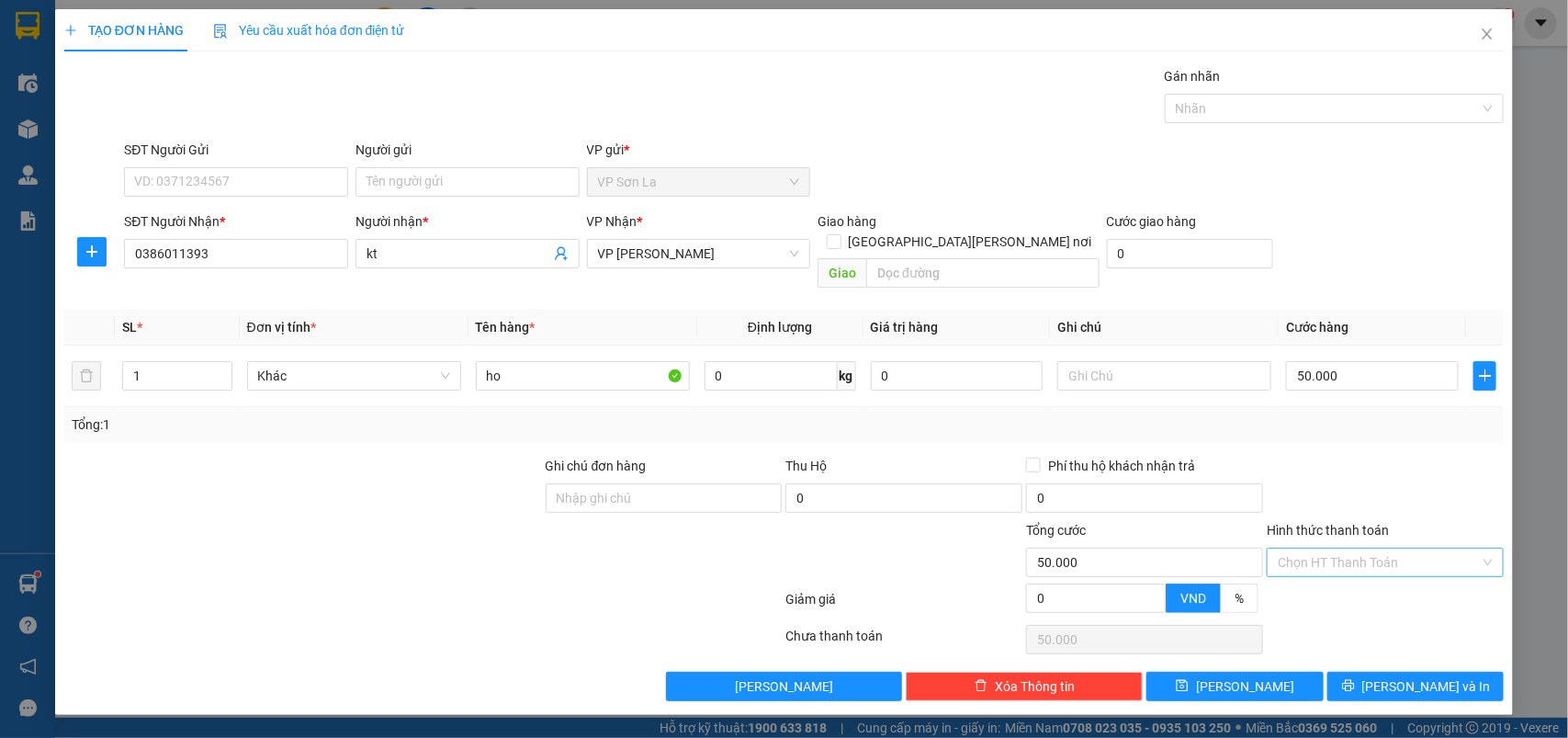
click at [1353, 528] on div "Hình thức thanh toán Chọn HT Thanh Toán" at bounding box center [1385, 551] width 237 height 64
click at [1351, 584] on div "Giảm giá 0 VND %" at bounding box center [784, 603] width 1444 height 37
click at [1360, 548] on input "Hình thức thanh toán" at bounding box center [1378, 562] width 202 height 28
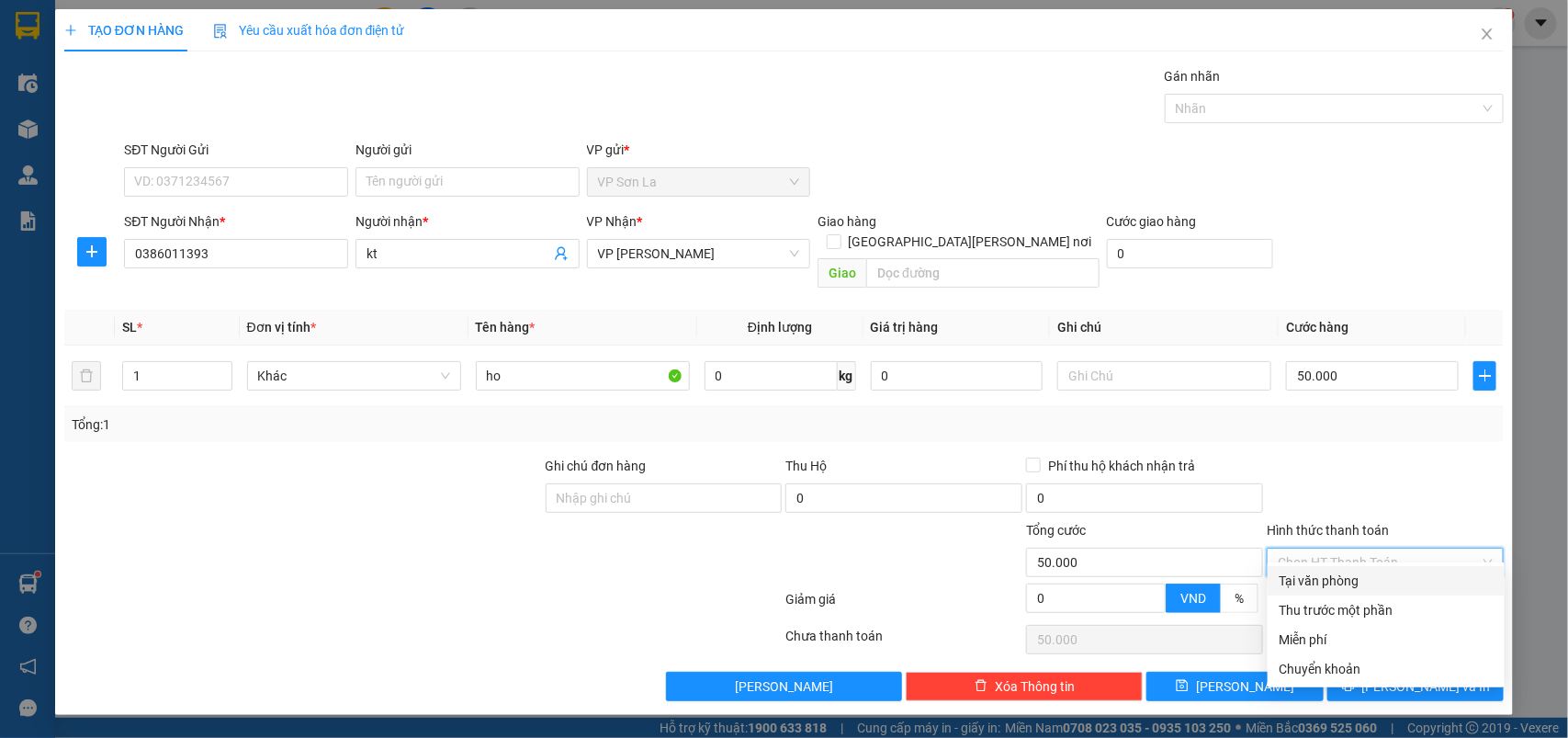
drag, startPoint x: 1353, startPoint y: 575, endPoint x: 1337, endPoint y: 618, distance: 45.9
click at [1353, 576] on div "Tại văn phòng" at bounding box center [1385, 580] width 214 height 20
type input "0"
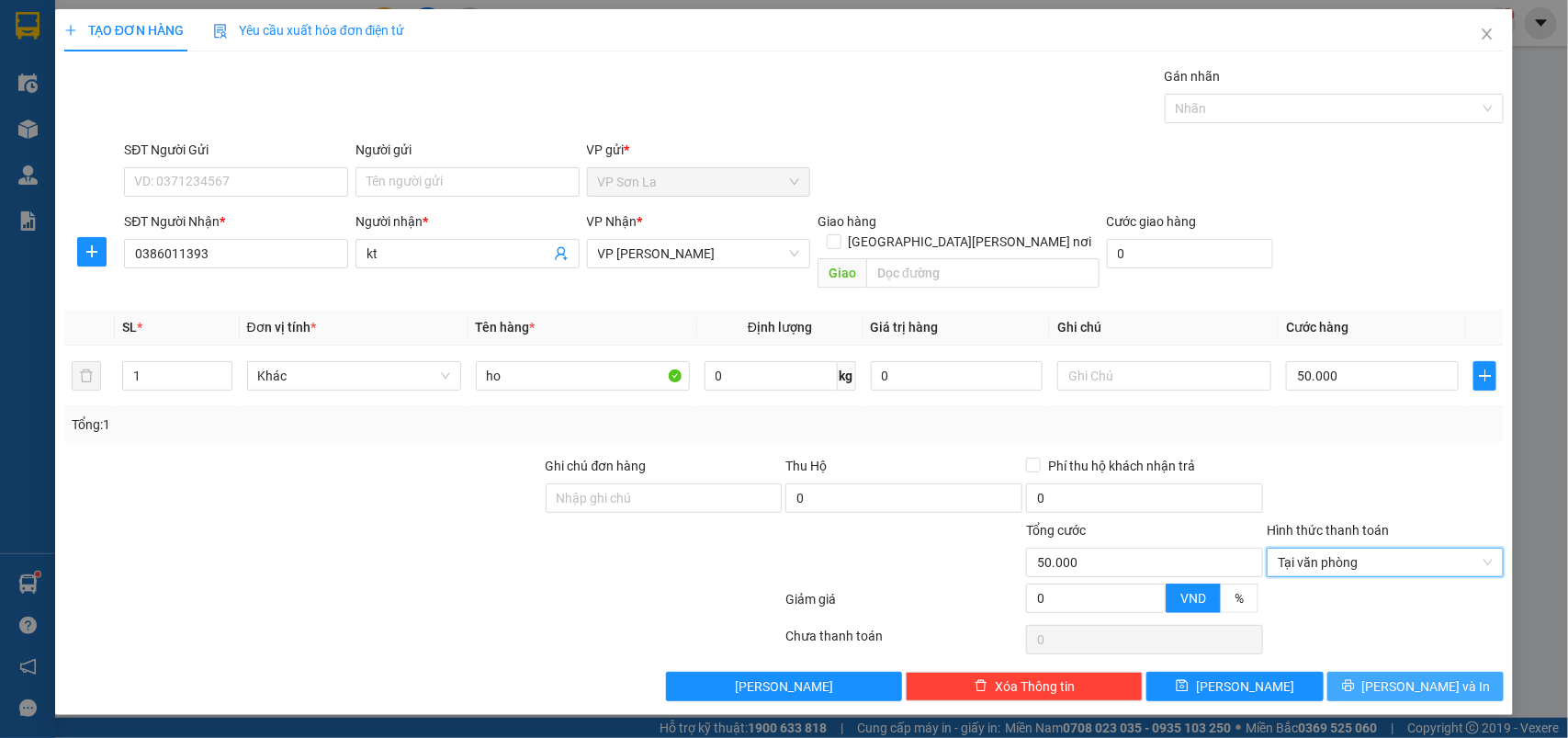
click at [1357, 671] on button "[PERSON_NAME] và In" at bounding box center [1415, 686] width 176 height 30
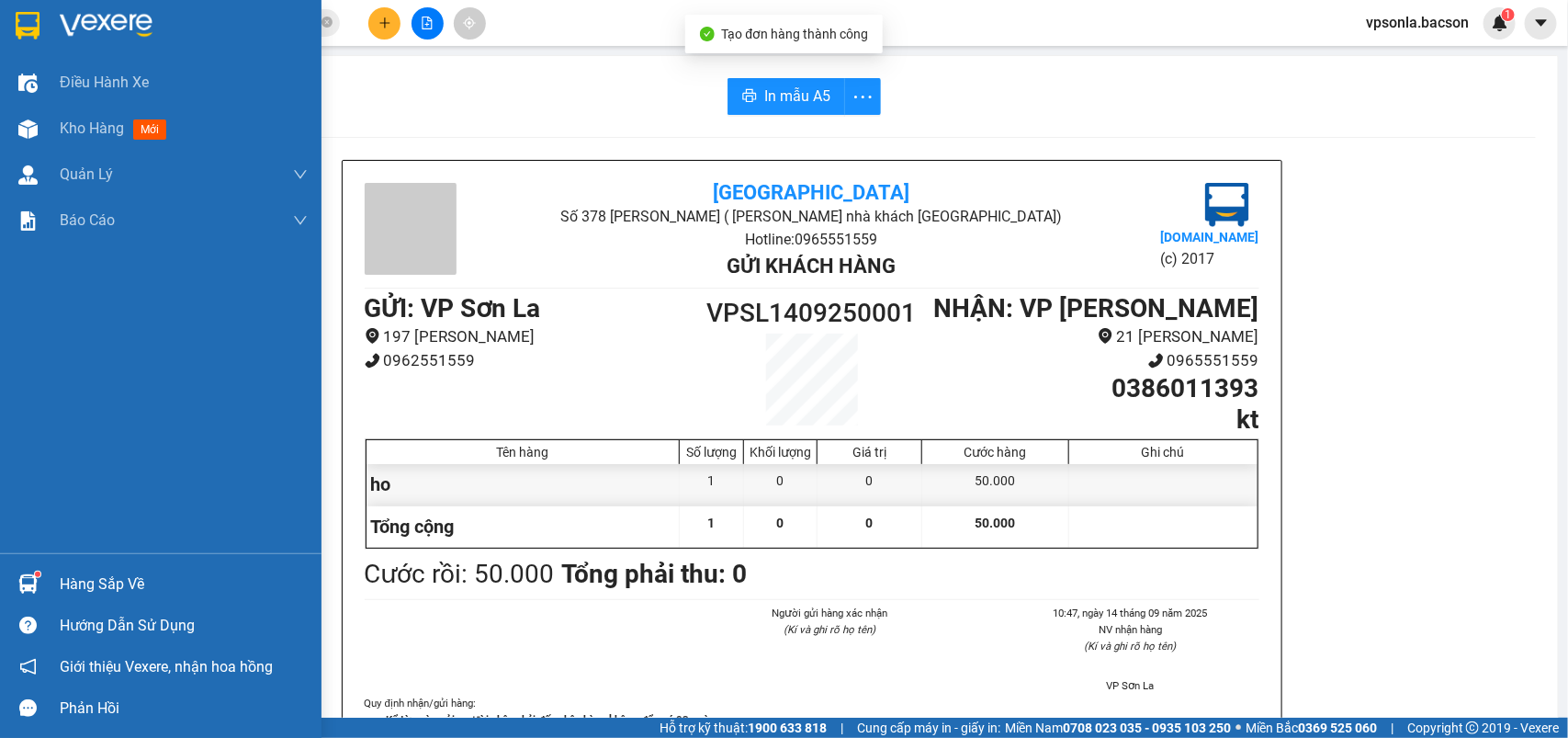
click at [38, 20] on img at bounding box center [27, 26] width 24 height 28
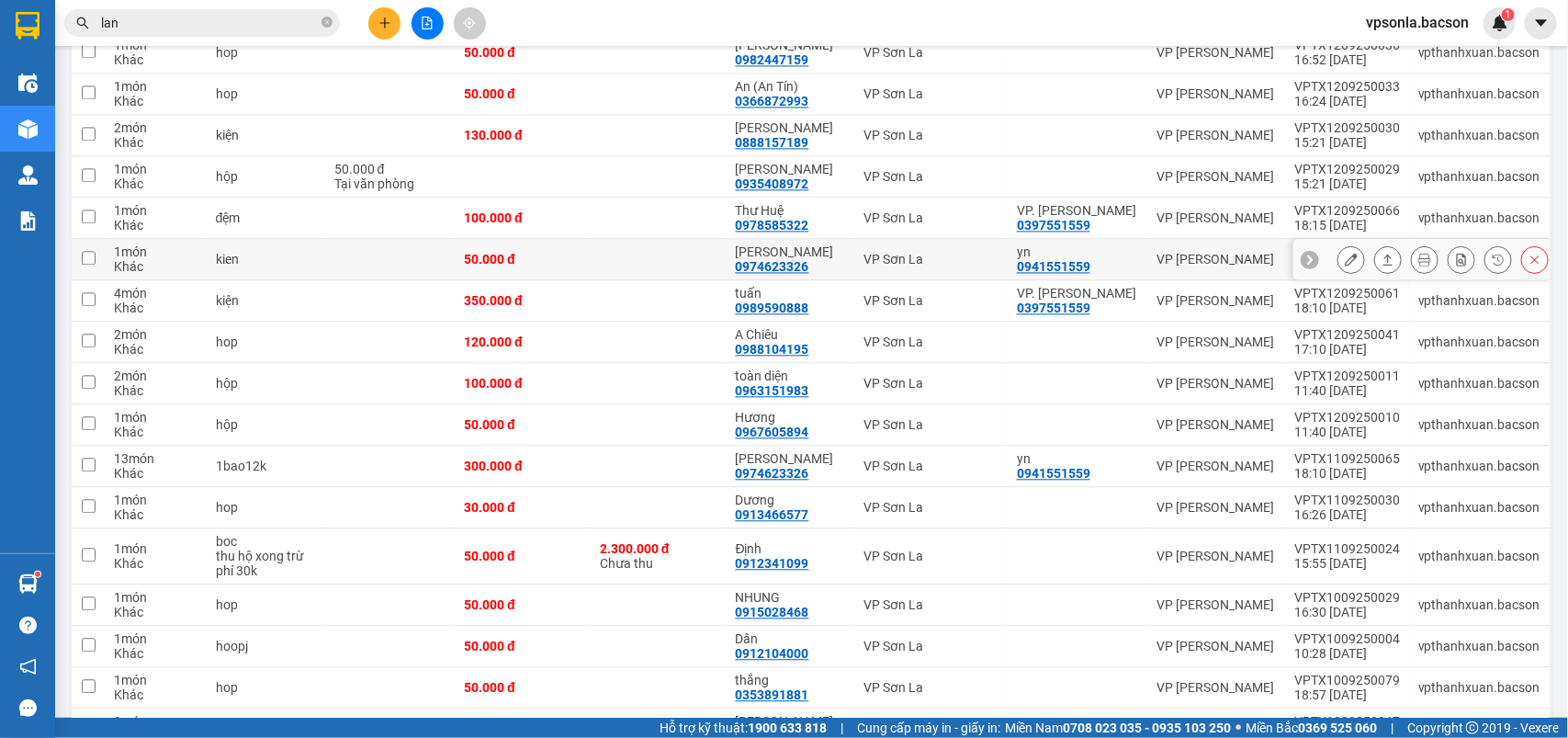
scroll to position [2067, 0]
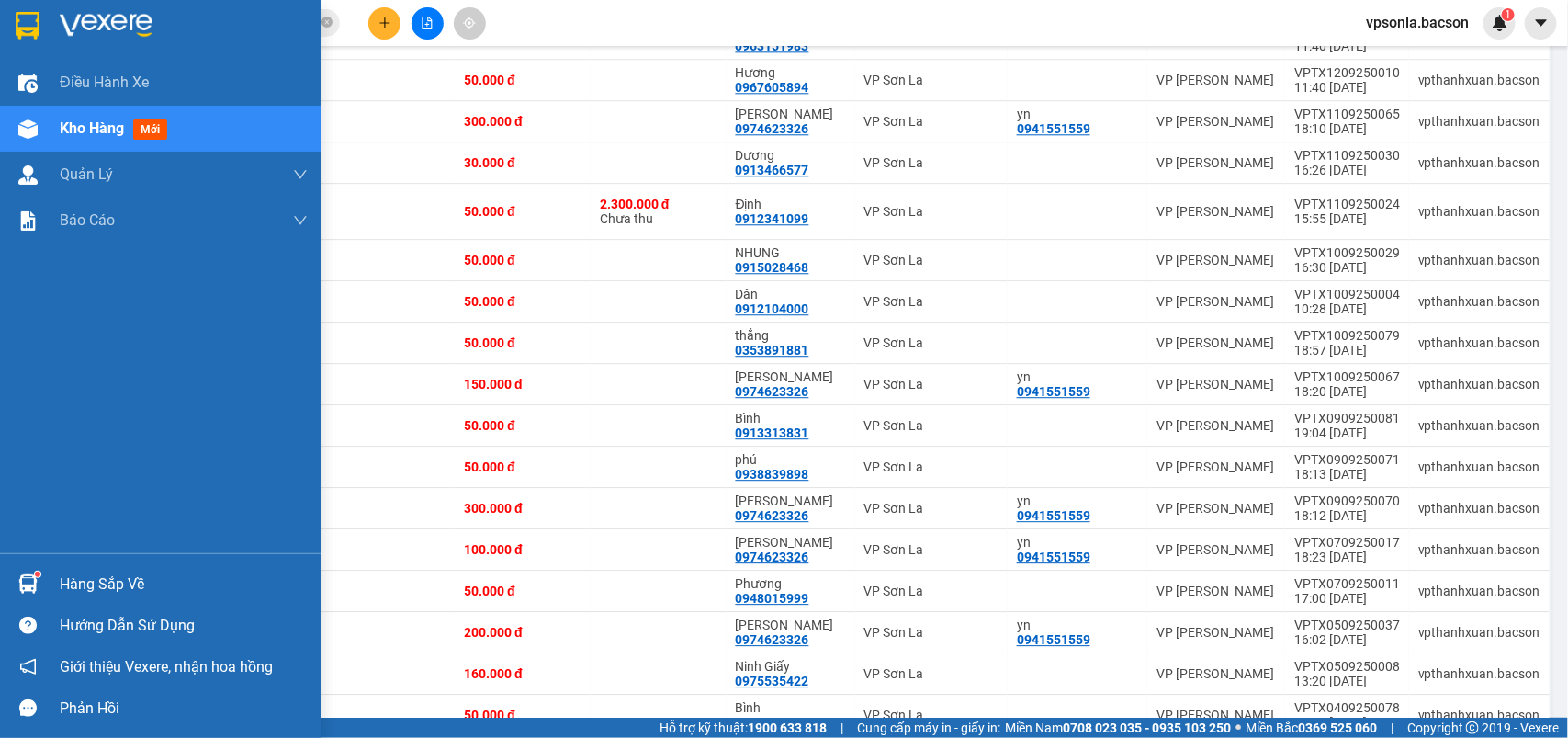
click at [8, 29] on div at bounding box center [160, 30] width 321 height 60
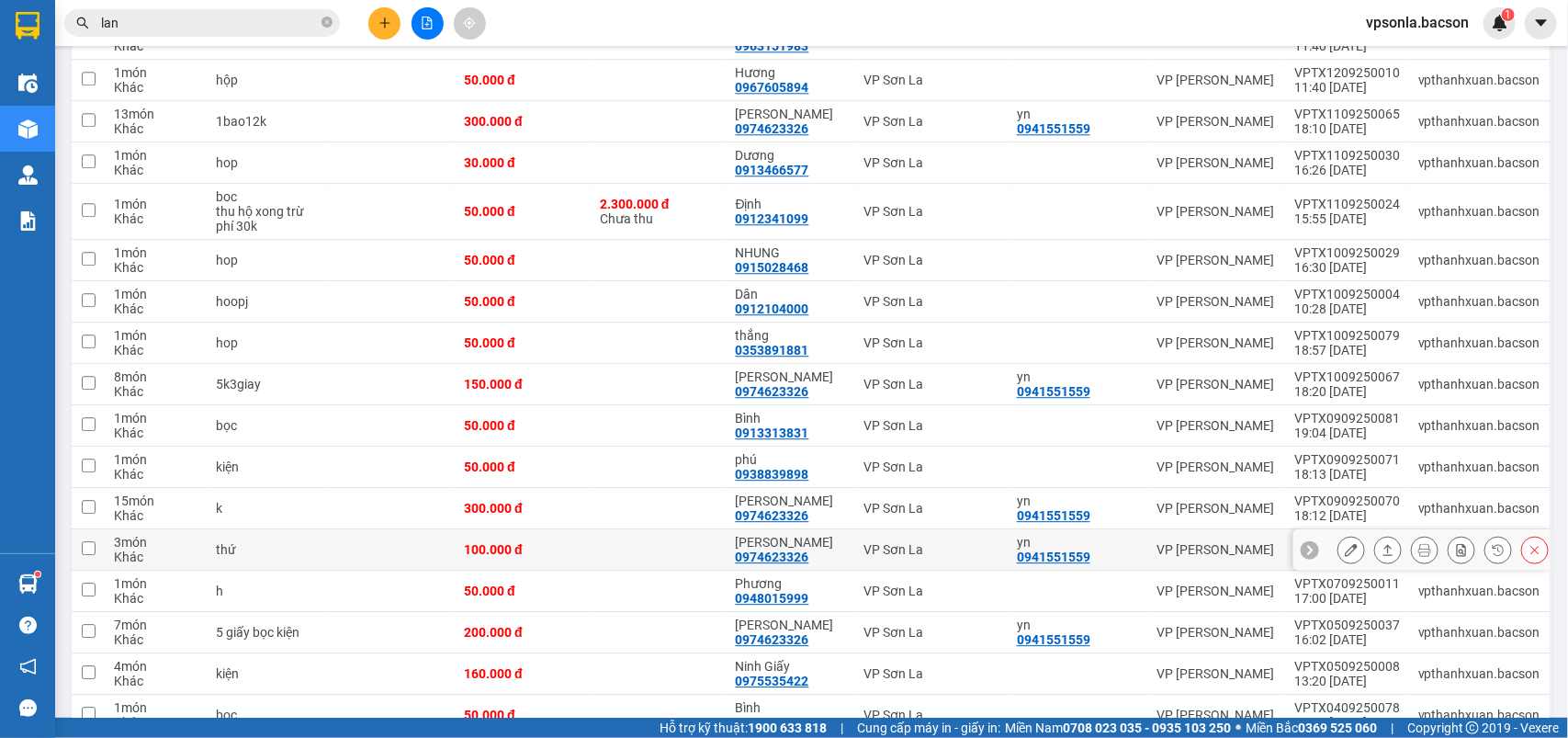
drag, startPoint x: 1130, startPoint y: 581, endPoint x: 1007, endPoint y: 519, distance: 137.7
click at [1130, 570] on td "yn 0941551559" at bounding box center [1077, 549] width 139 height 41
checkbox input "true"
